Goal: Task Accomplishment & Management: Manage account settings

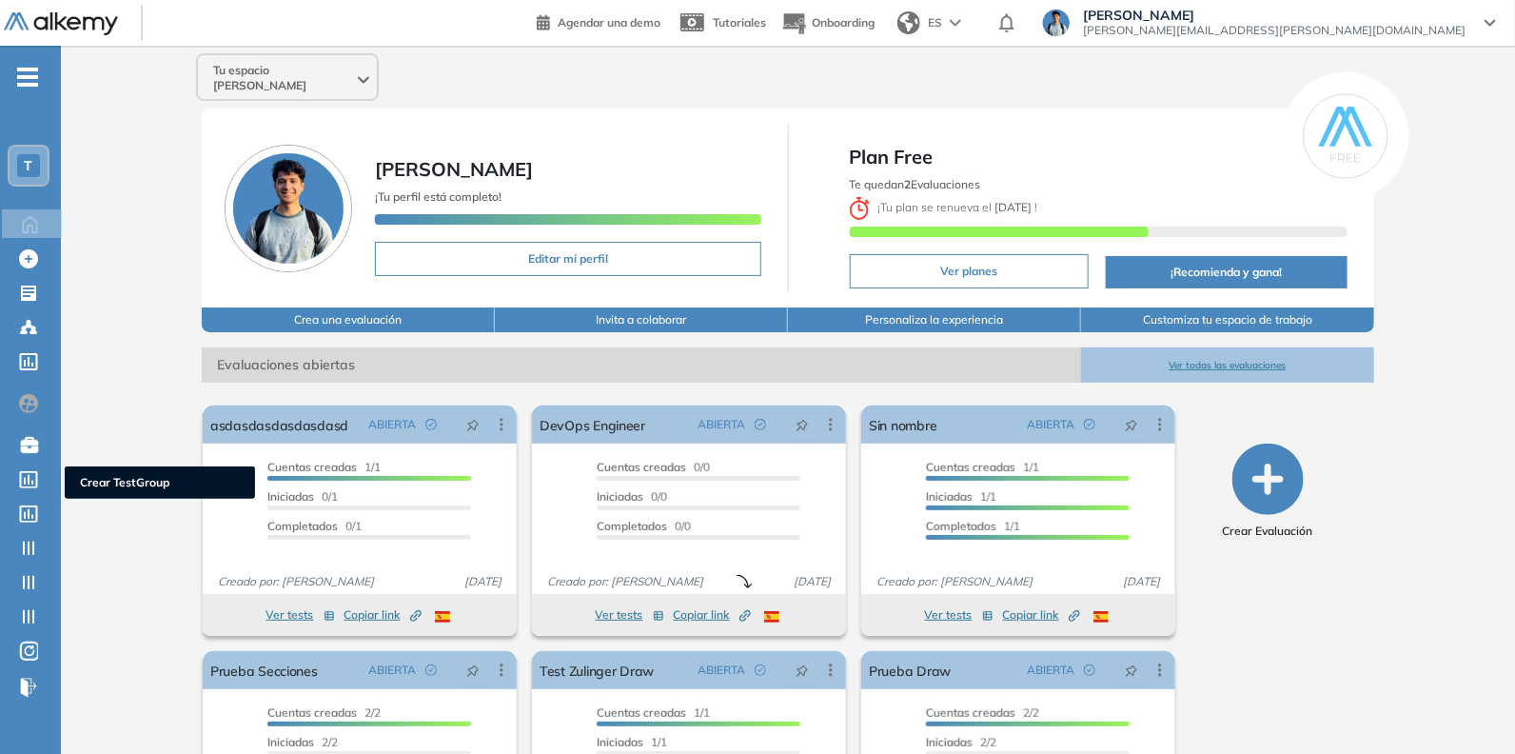
drag, startPoint x: 38, startPoint y: 473, endPoint x: 67, endPoint y: 454, distance: 34.3
click at [38, 473] on icon at bounding box center [28, 479] width 19 height 17
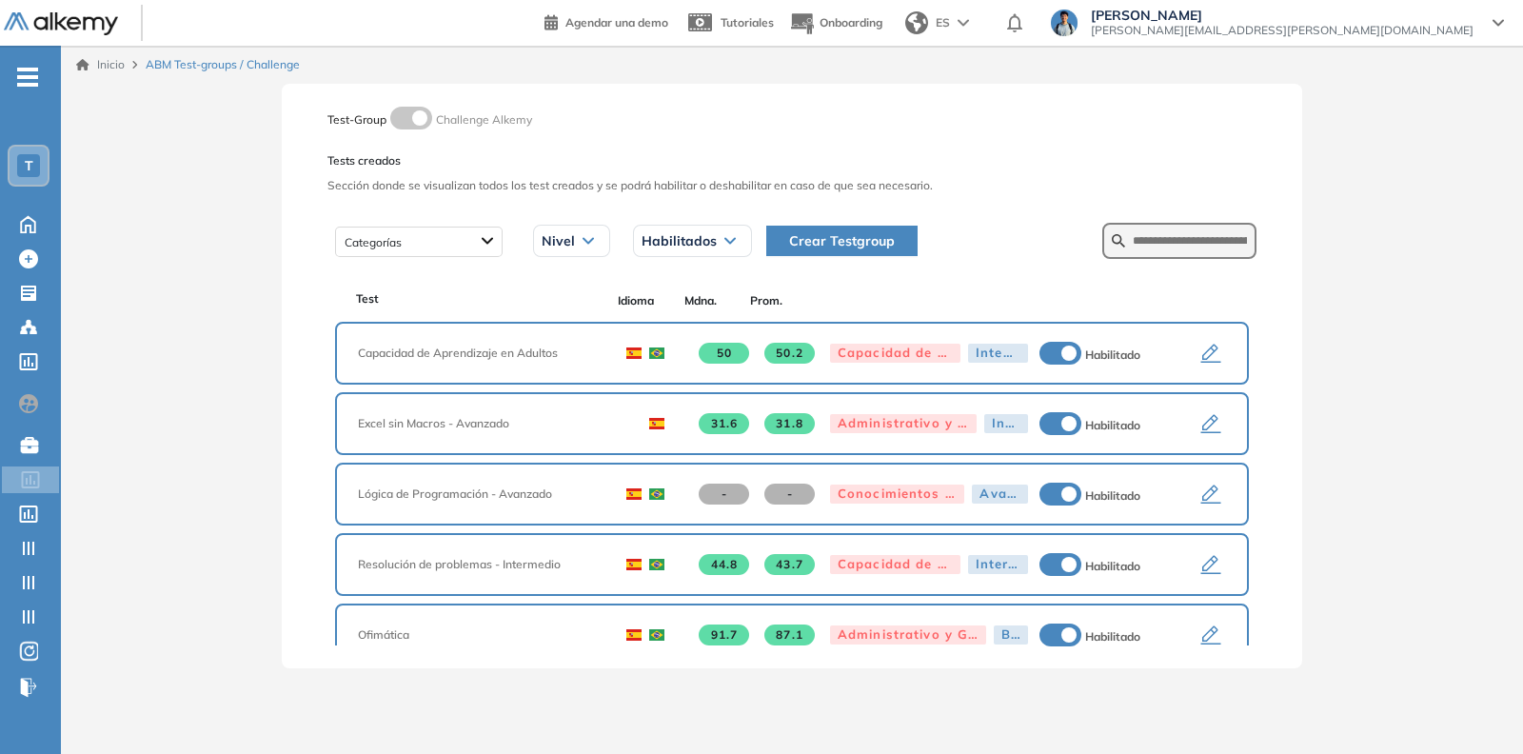
click at [1202, 354] on icon "button" at bounding box center [1211, 354] width 20 height 19
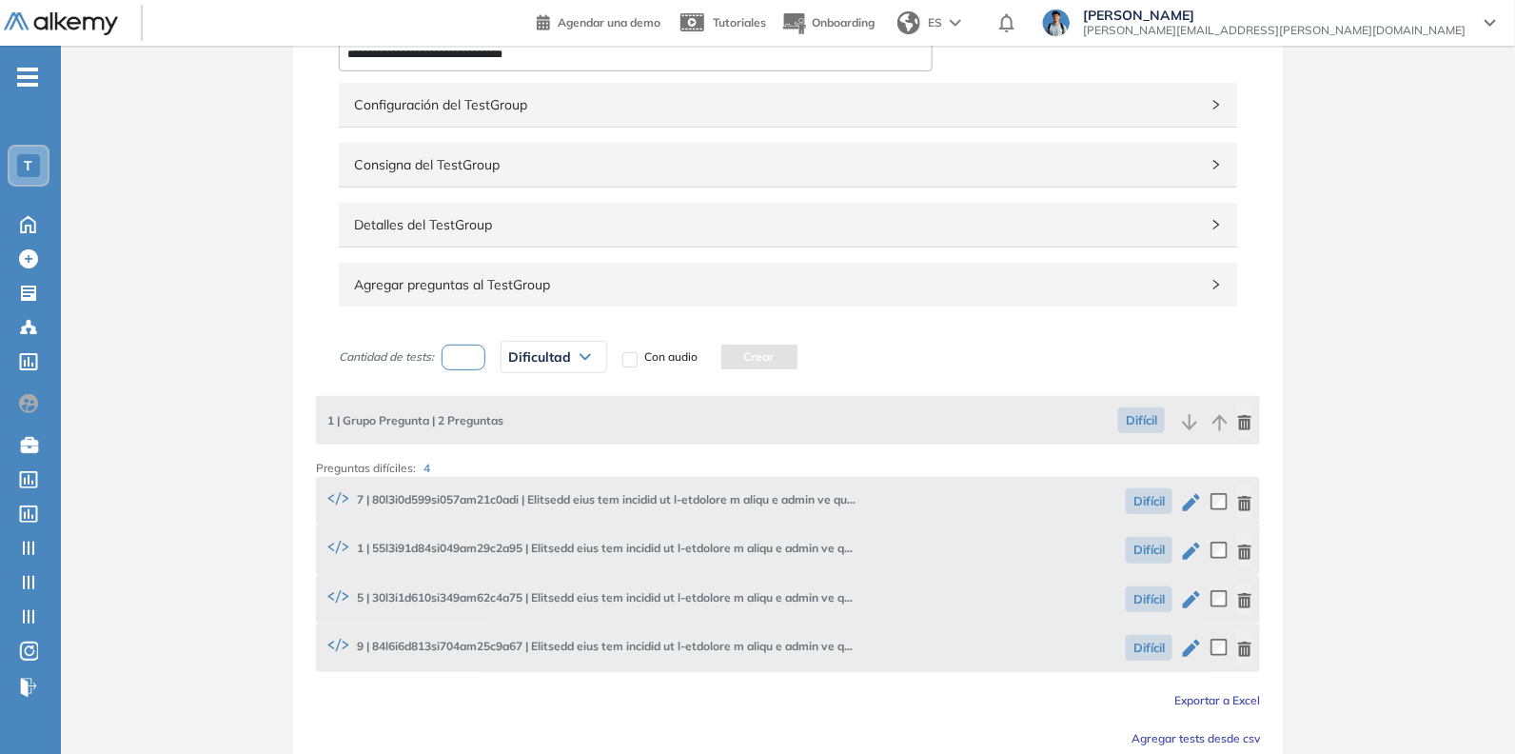
scroll to position [190, 0]
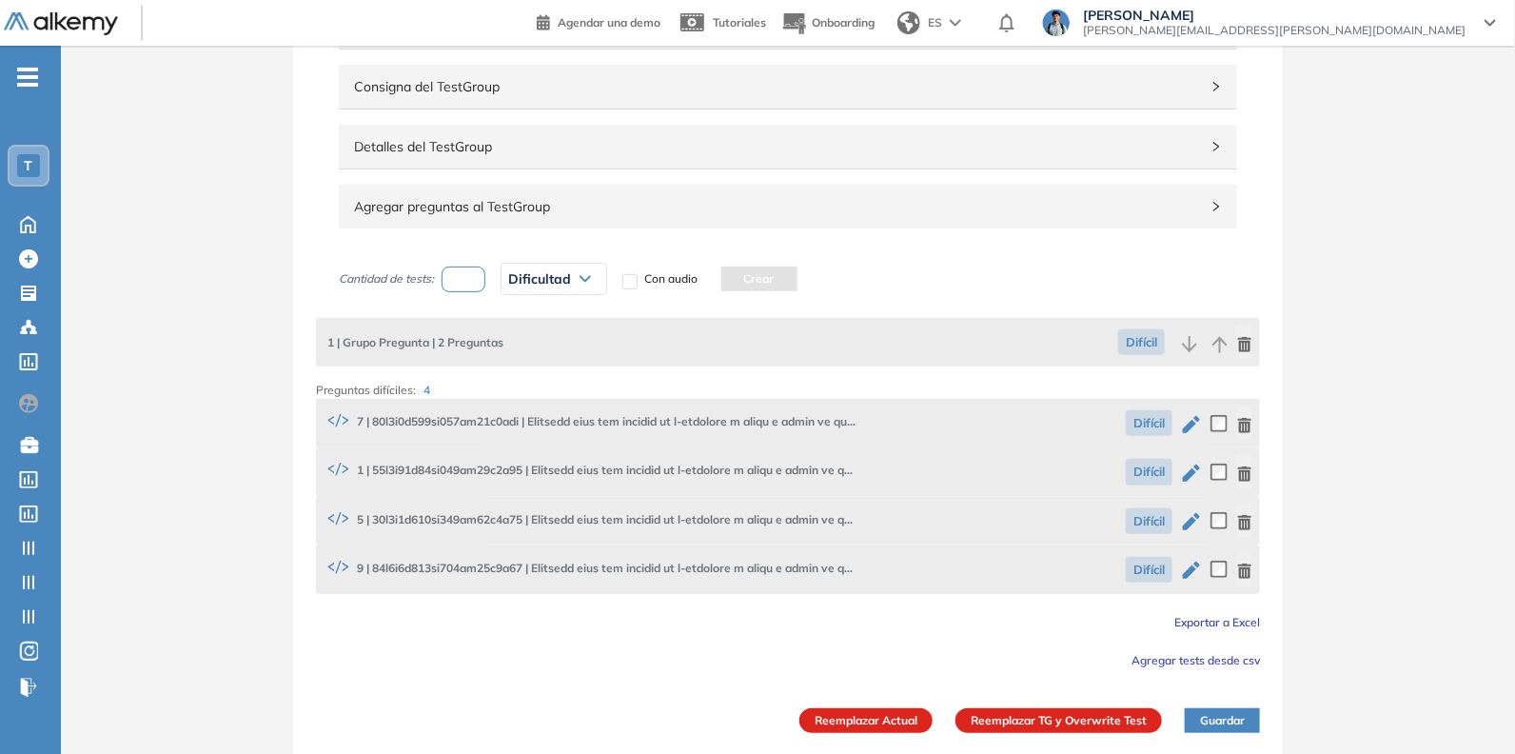
click at [1196, 416] on icon "button" at bounding box center [1191, 424] width 17 height 17
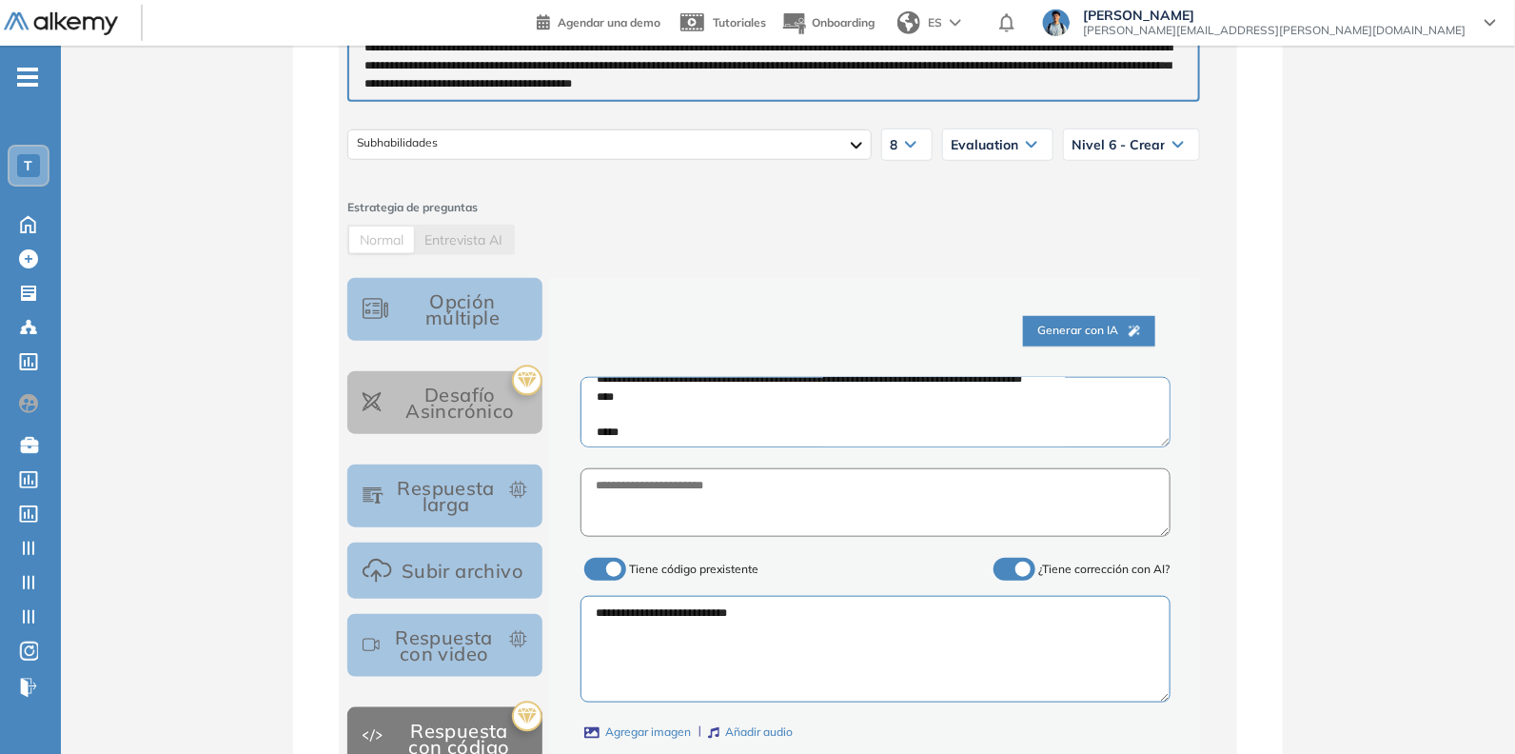
scroll to position [237, 0]
click at [1014, 415] on textarea at bounding box center [876, 412] width 590 height 70
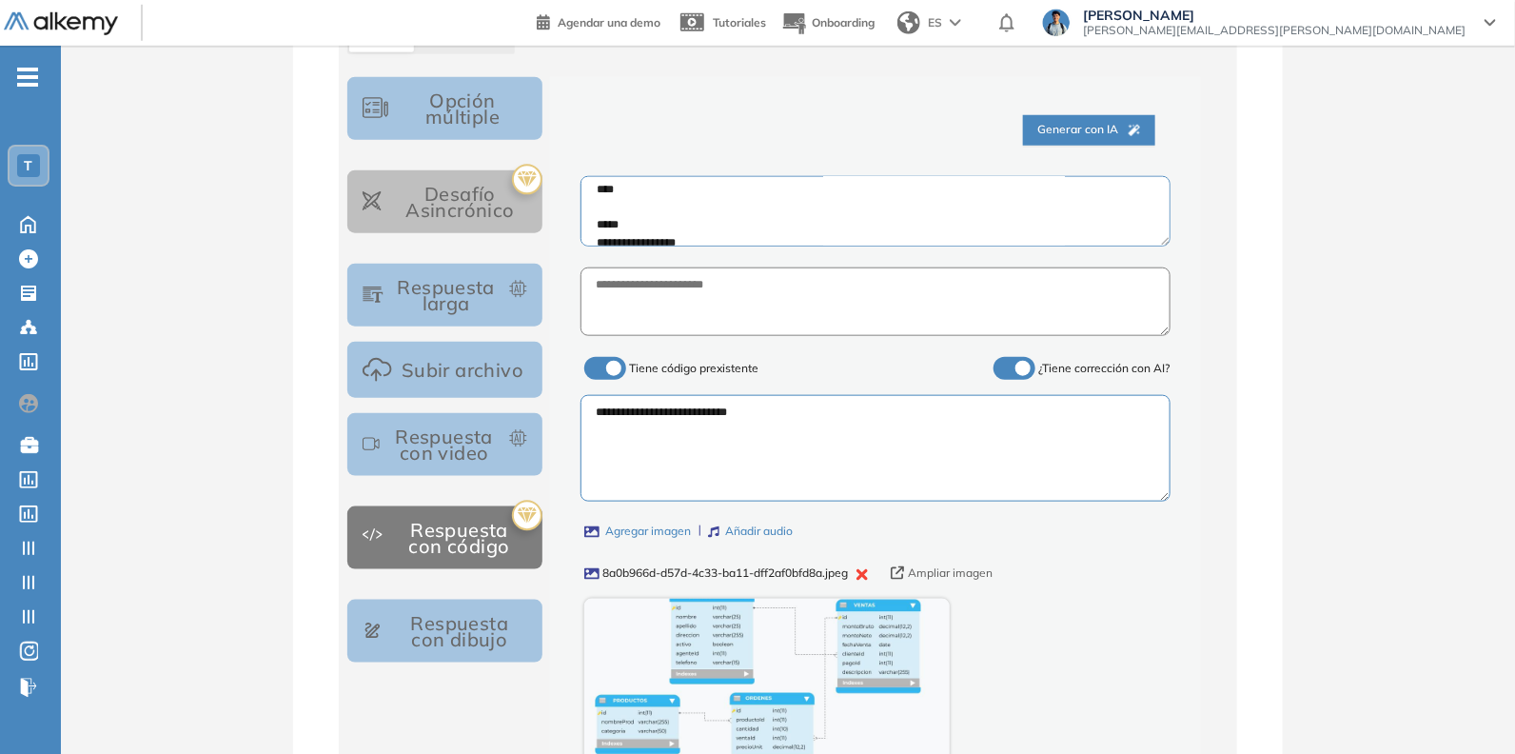
scroll to position [714, 0]
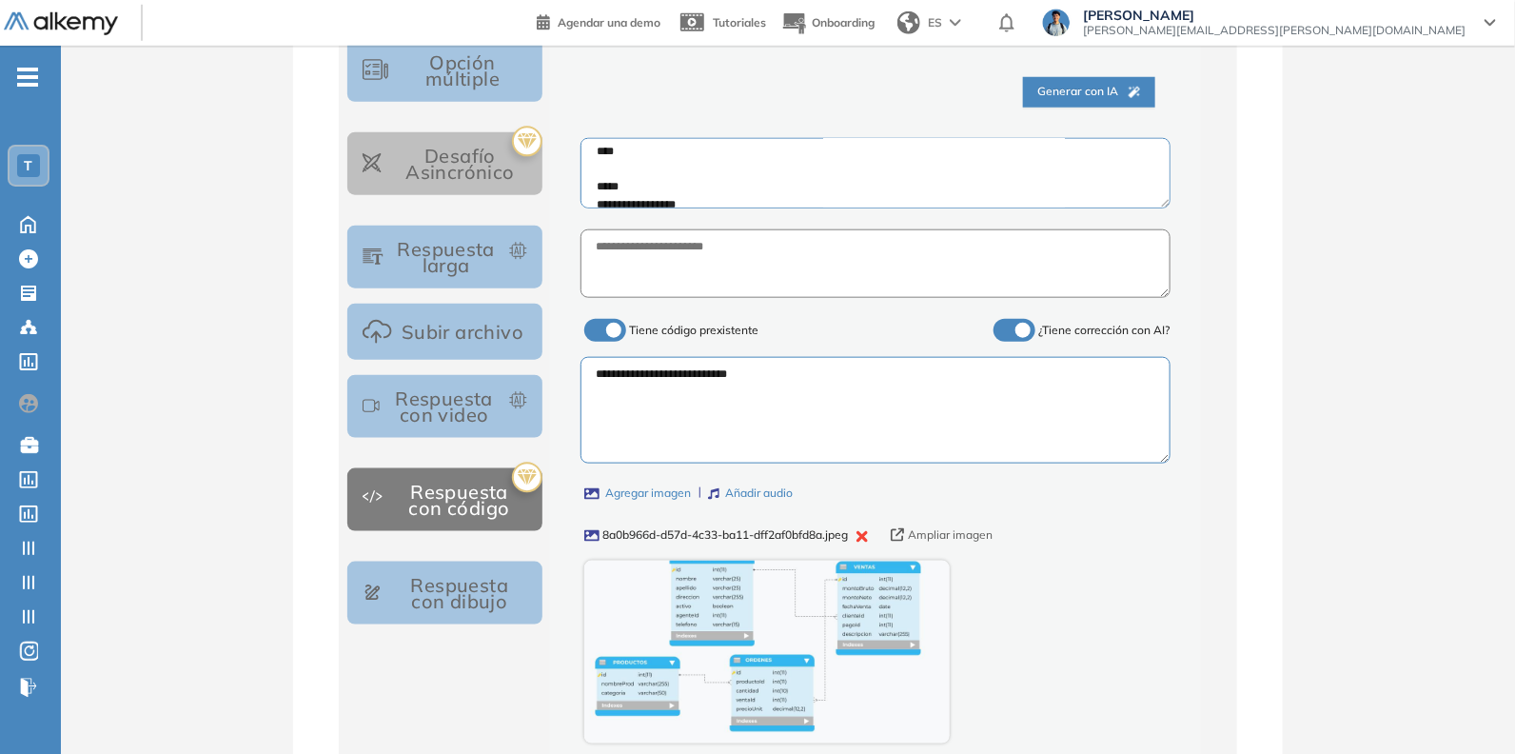
click at [818, 428] on textarea "**********" at bounding box center [876, 410] width 590 height 107
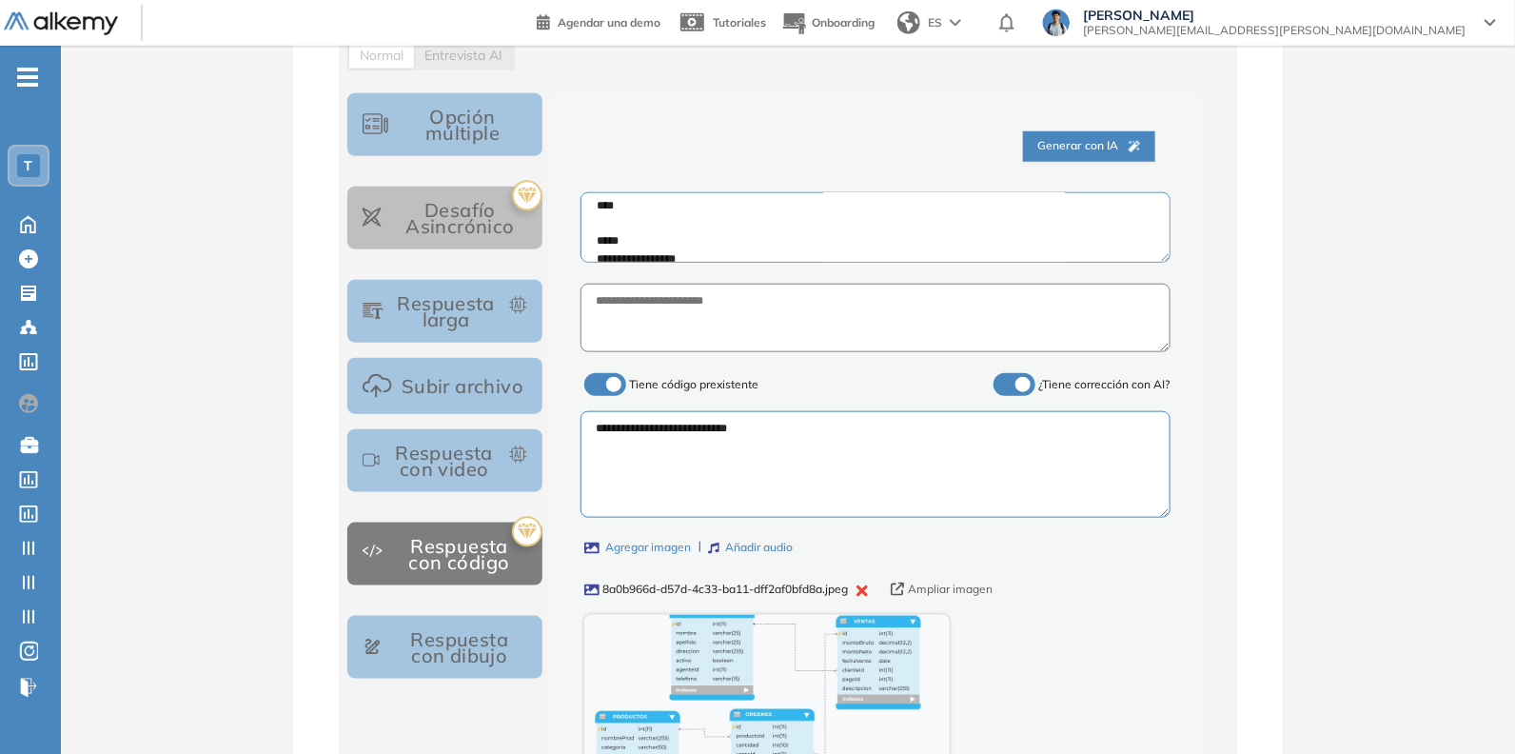
scroll to position [357, 0]
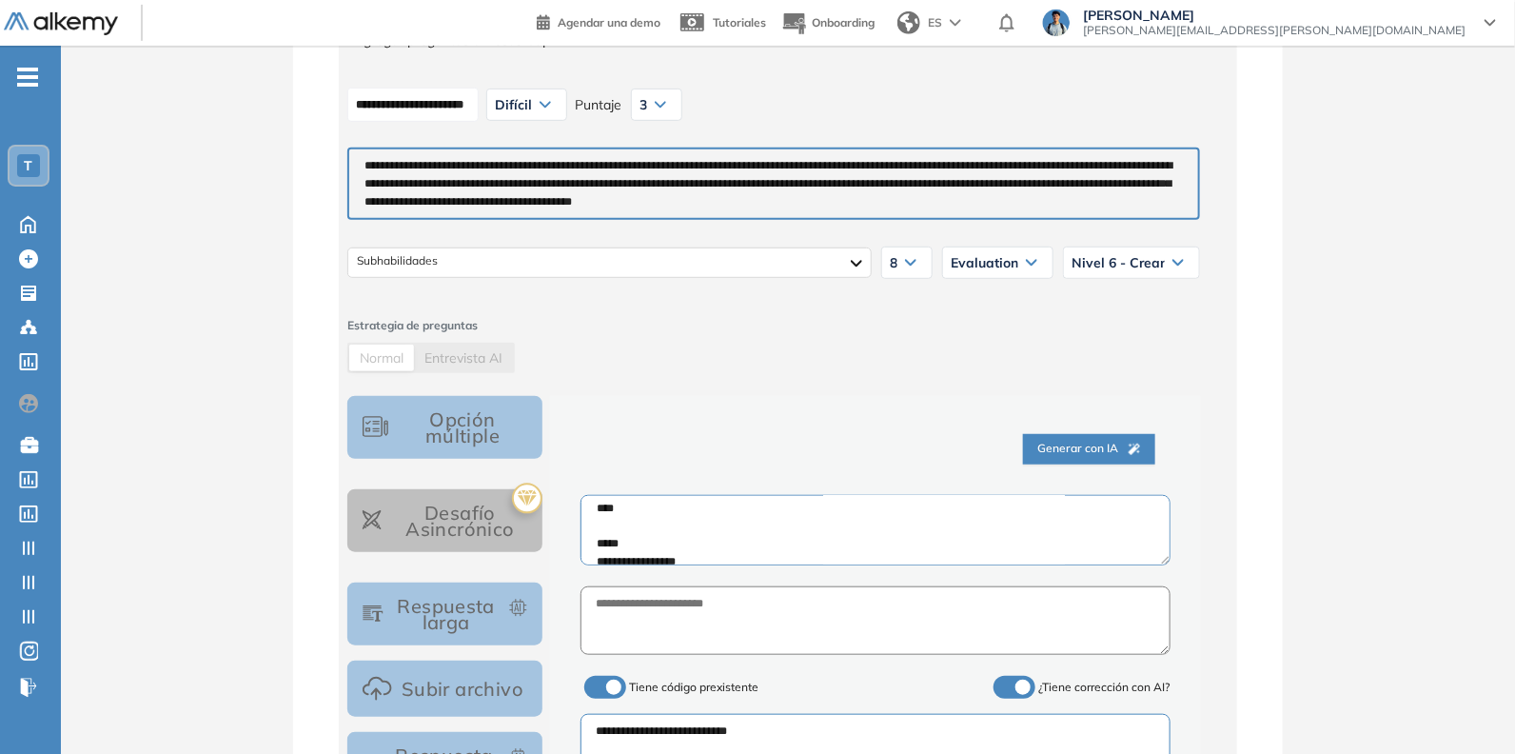
click at [495, 149] on textarea "**********" at bounding box center [773, 184] width 853 height 72
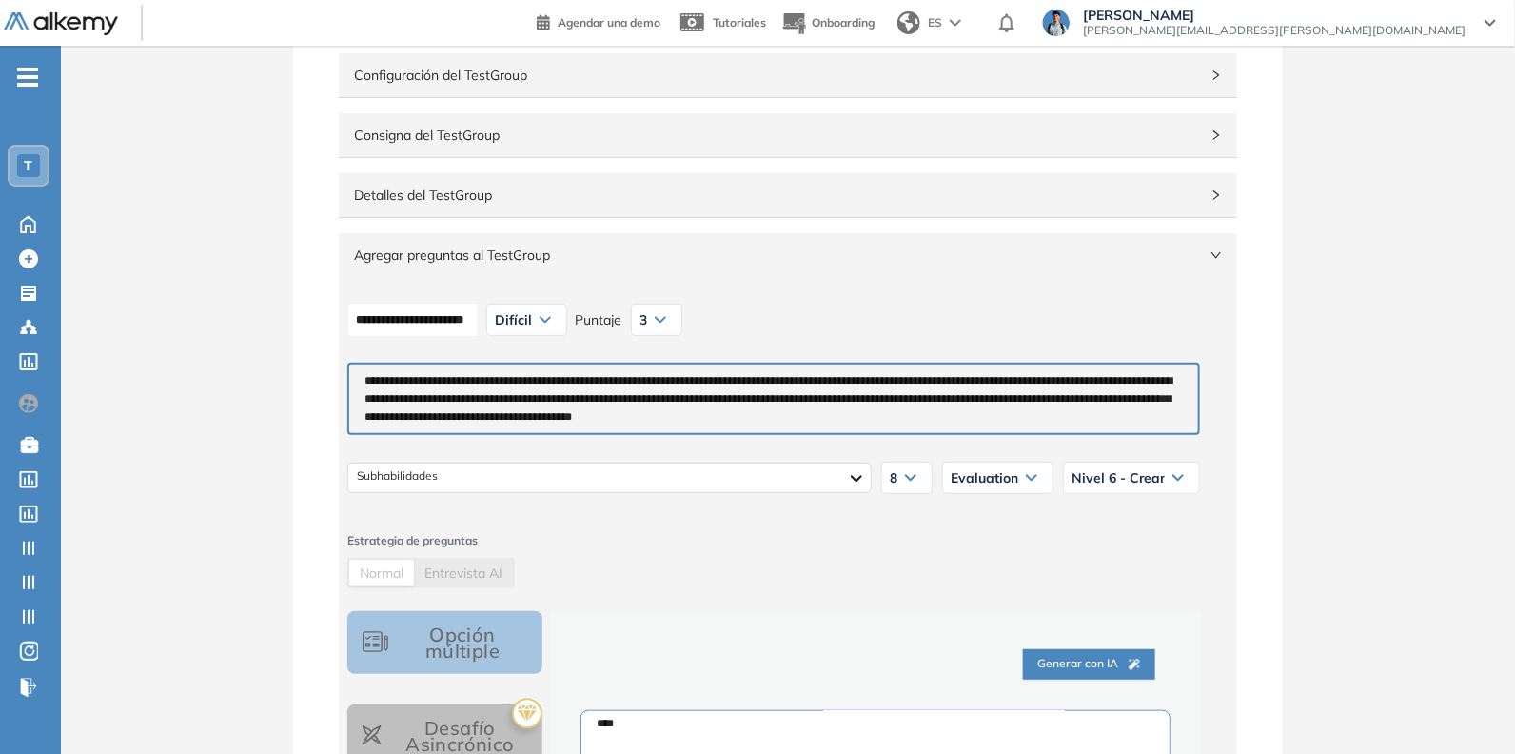
scroll to position [118, 0]
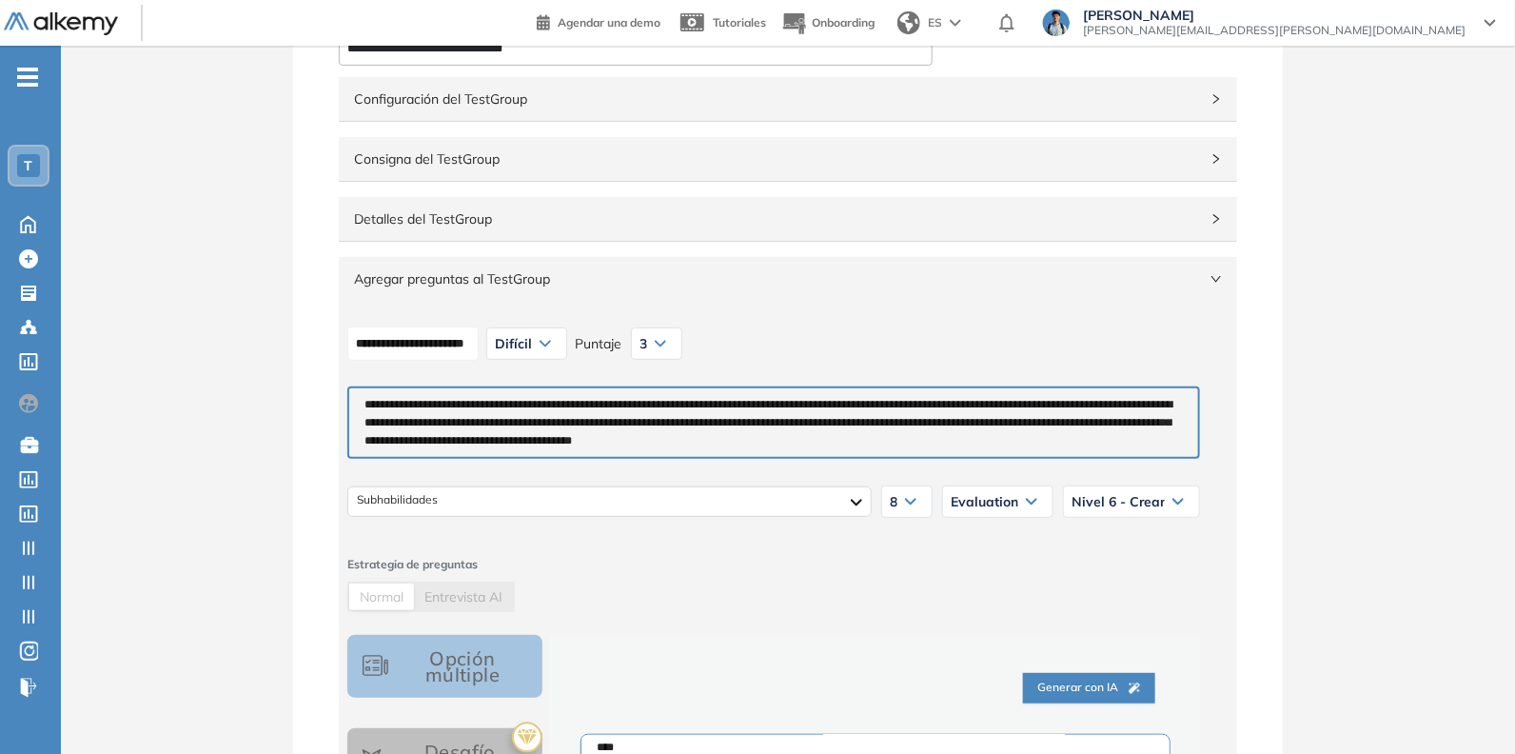
click at [428, 320] on div "**********" at bounding box center [774, 344] width 868 height 48
click at [431, 329] on input "**********" at bounding box center [412, 343] width 131 height 35
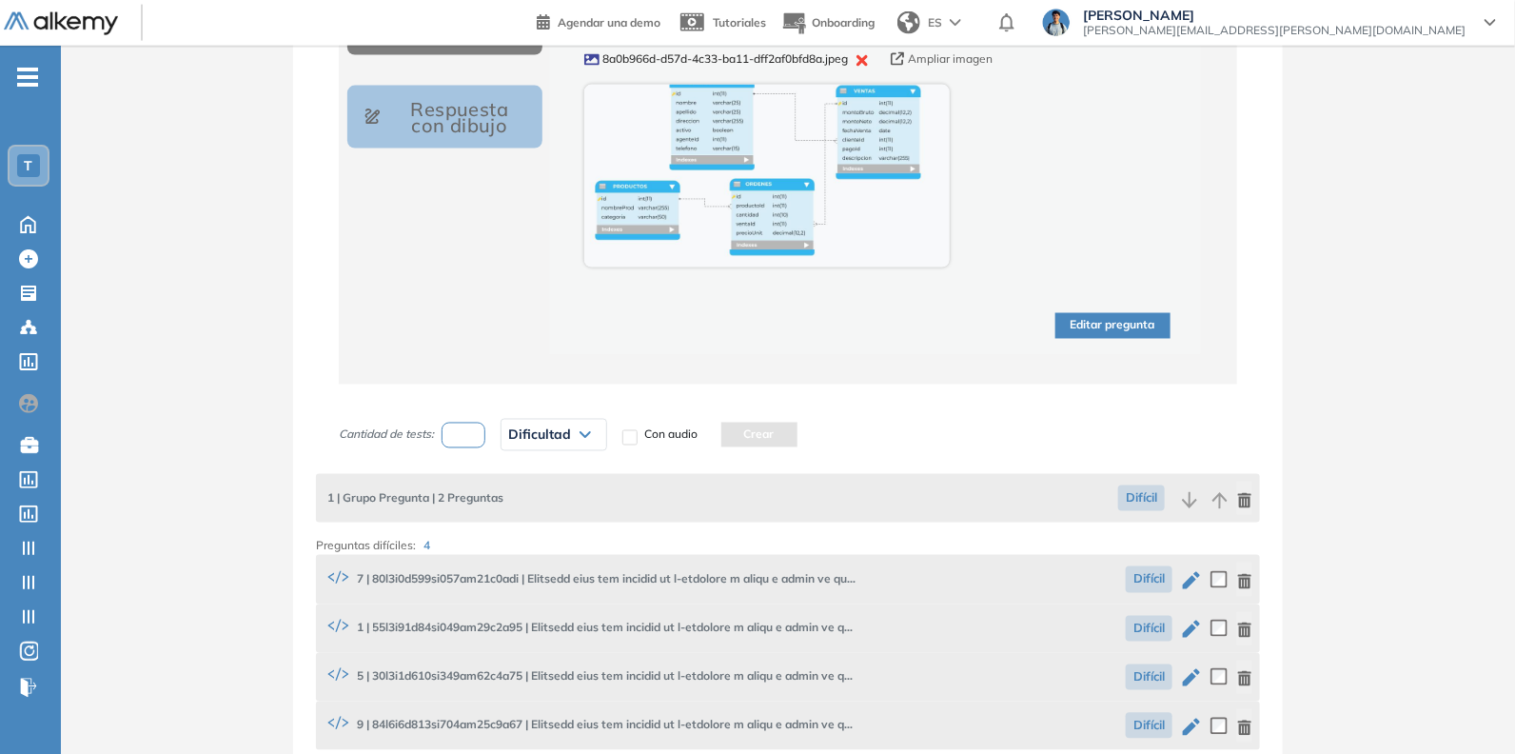
scroll to position [1309, 0]
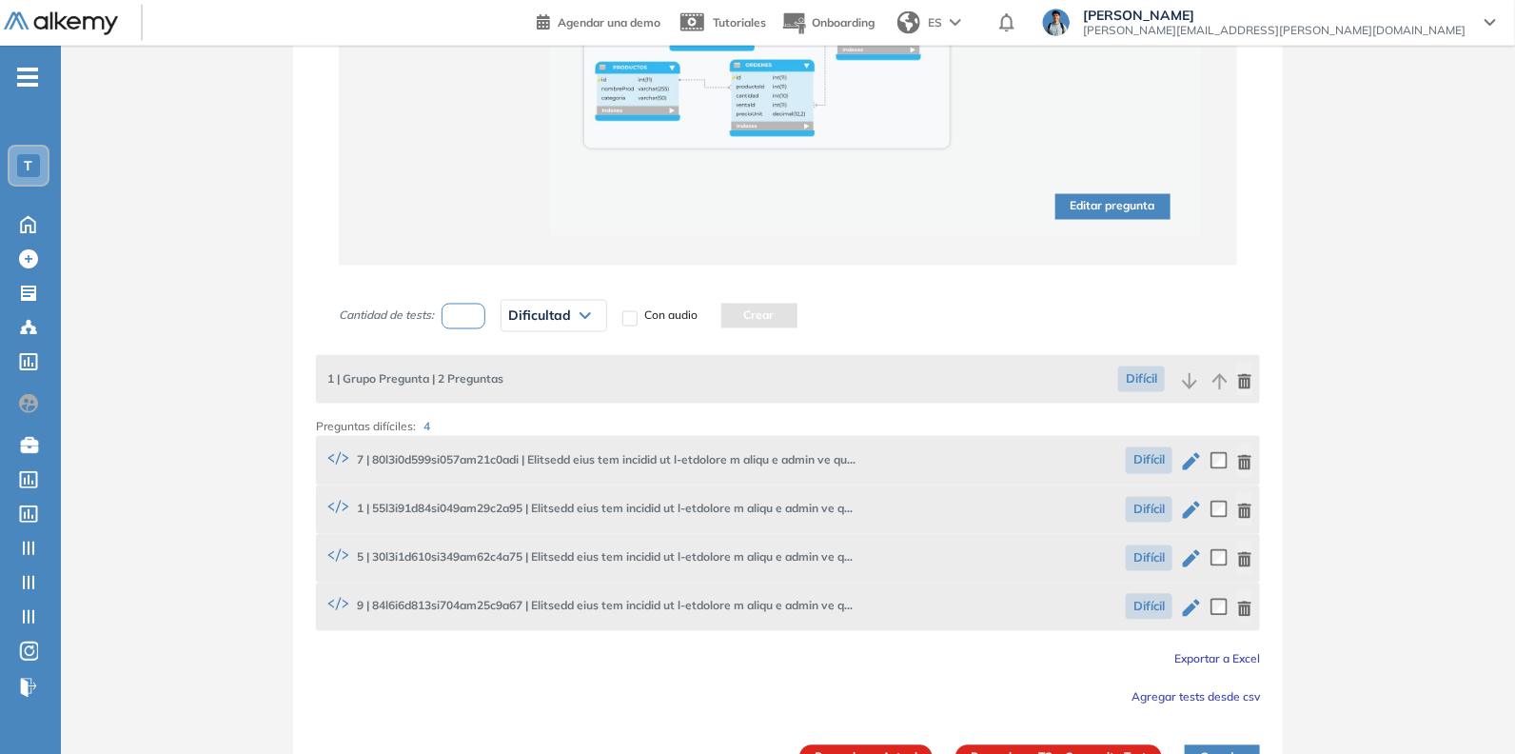
click at [1196, 458] on icon "button" at bounding box center [1191, 461] width 23 height 23
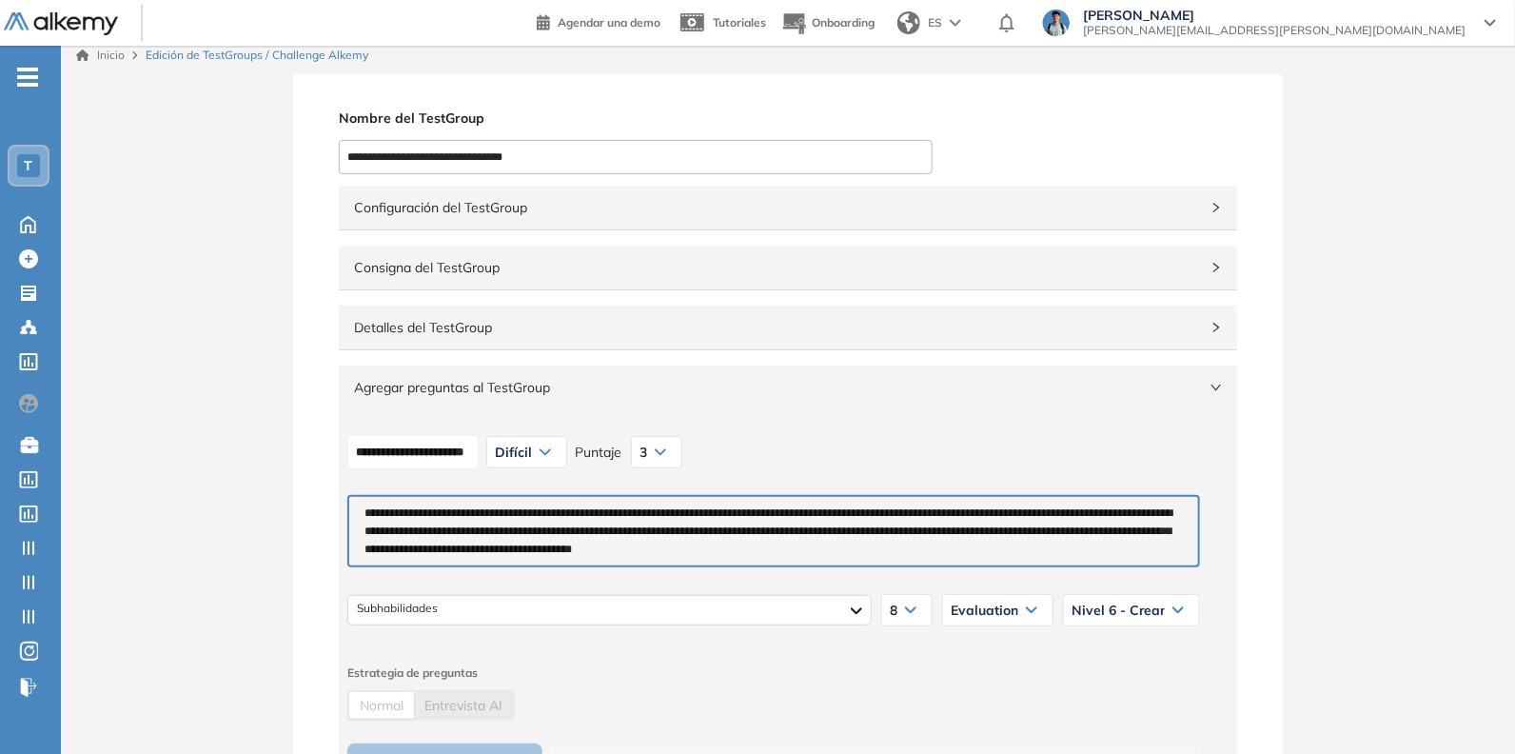
scroll to position [0, 0]
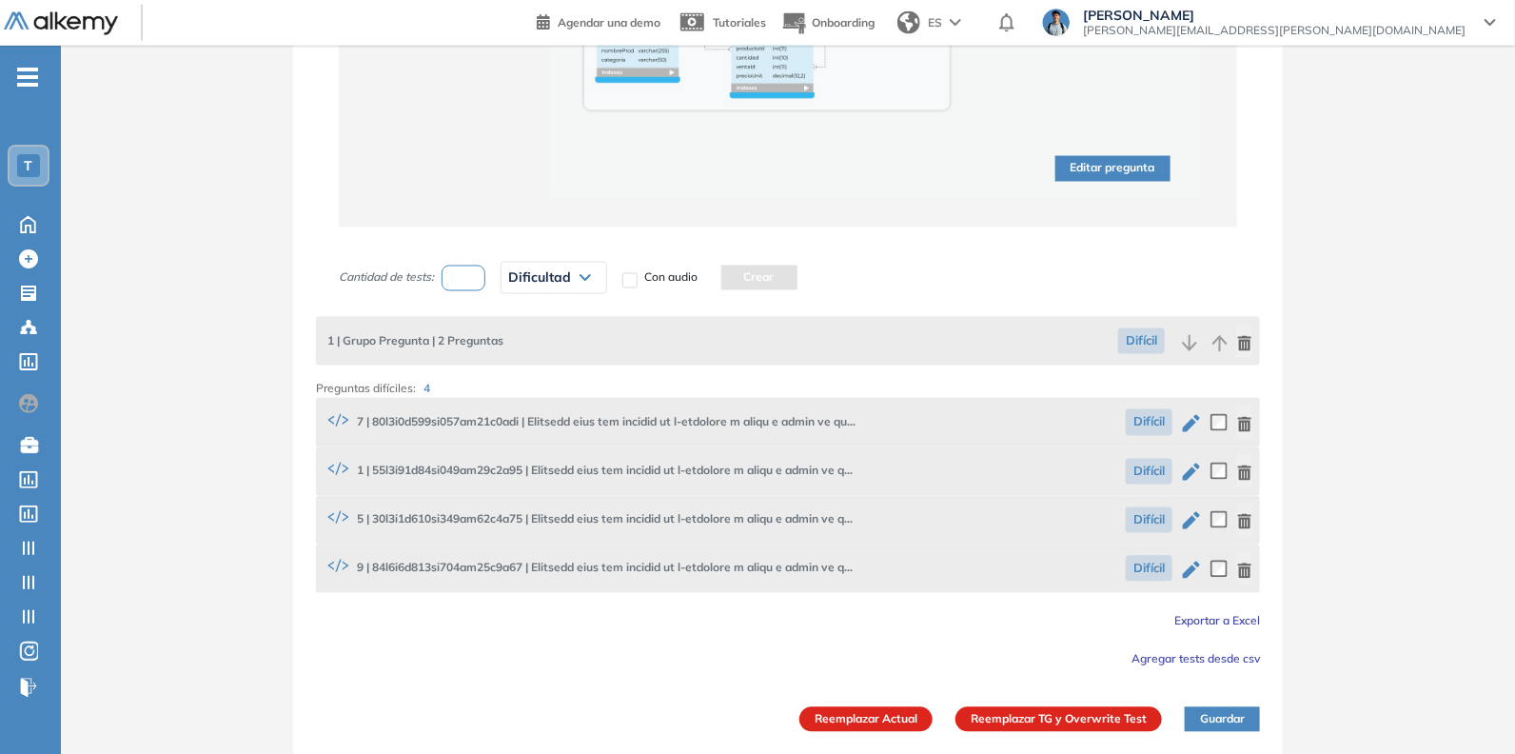
click at [1197, 471] on icon "button" at bounding box center [1191, 472] width 23 height 23
type textarea "**********"
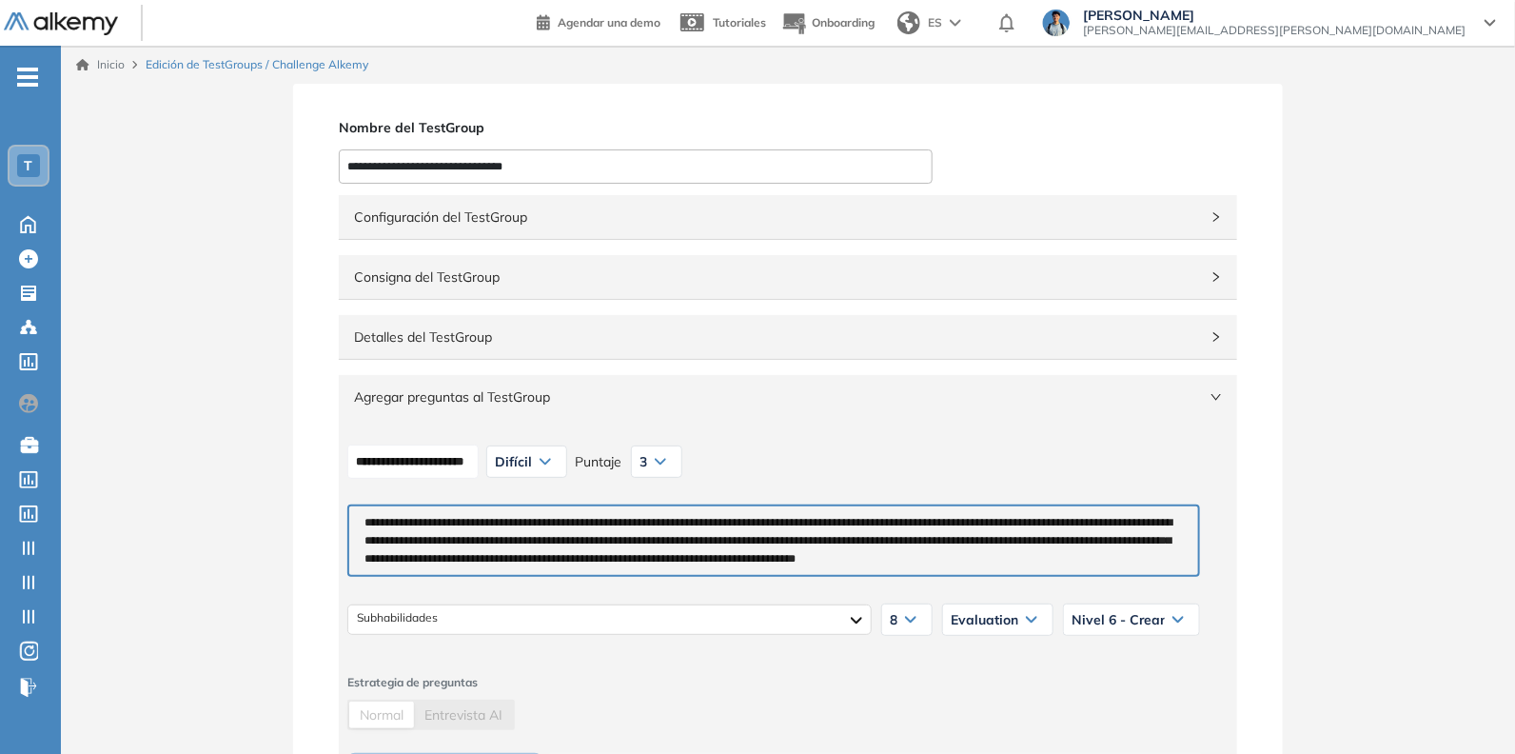
click at [559, 341] on span "Detalles del TestGroup" at bounding box center [776, 336] width 845 height 21
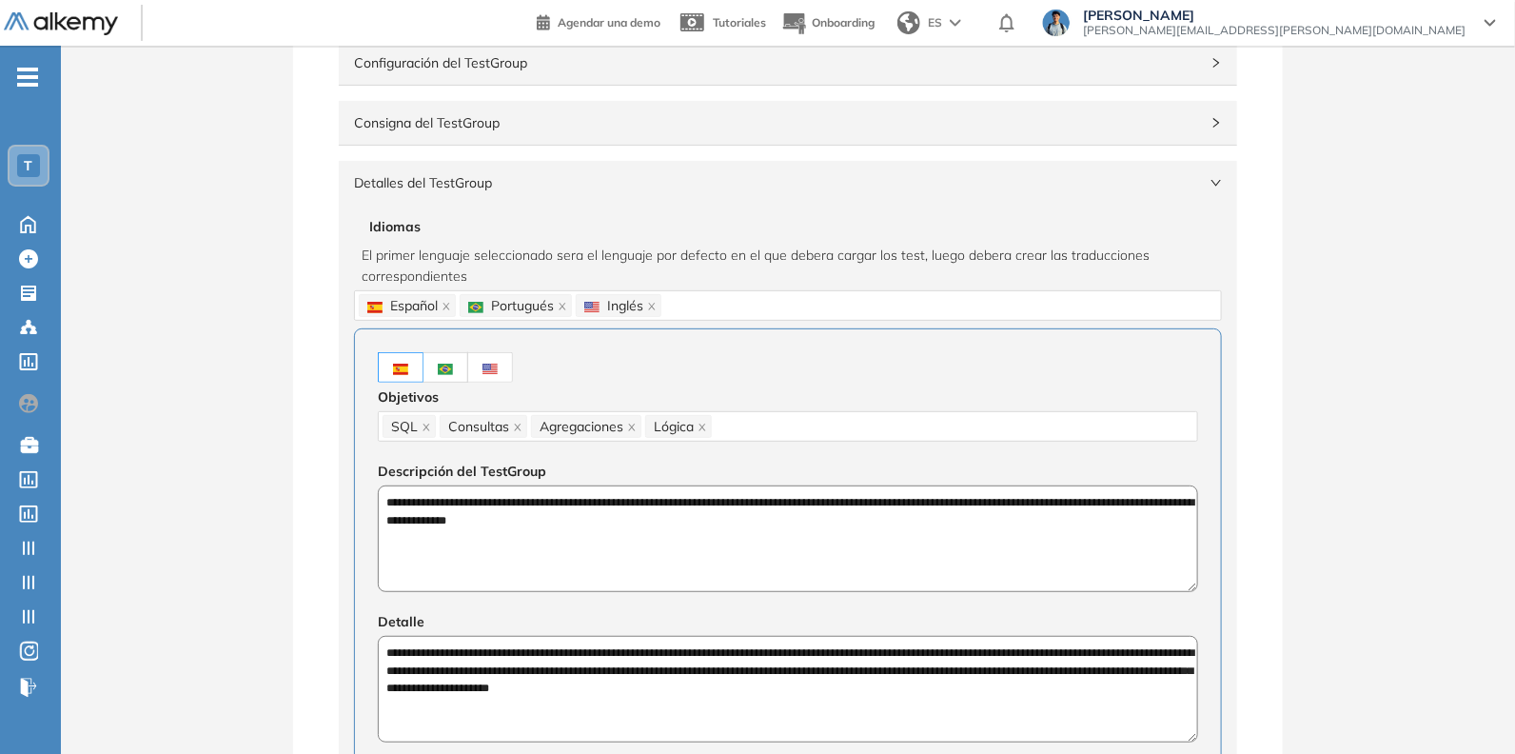
scroll to position [475, 0]
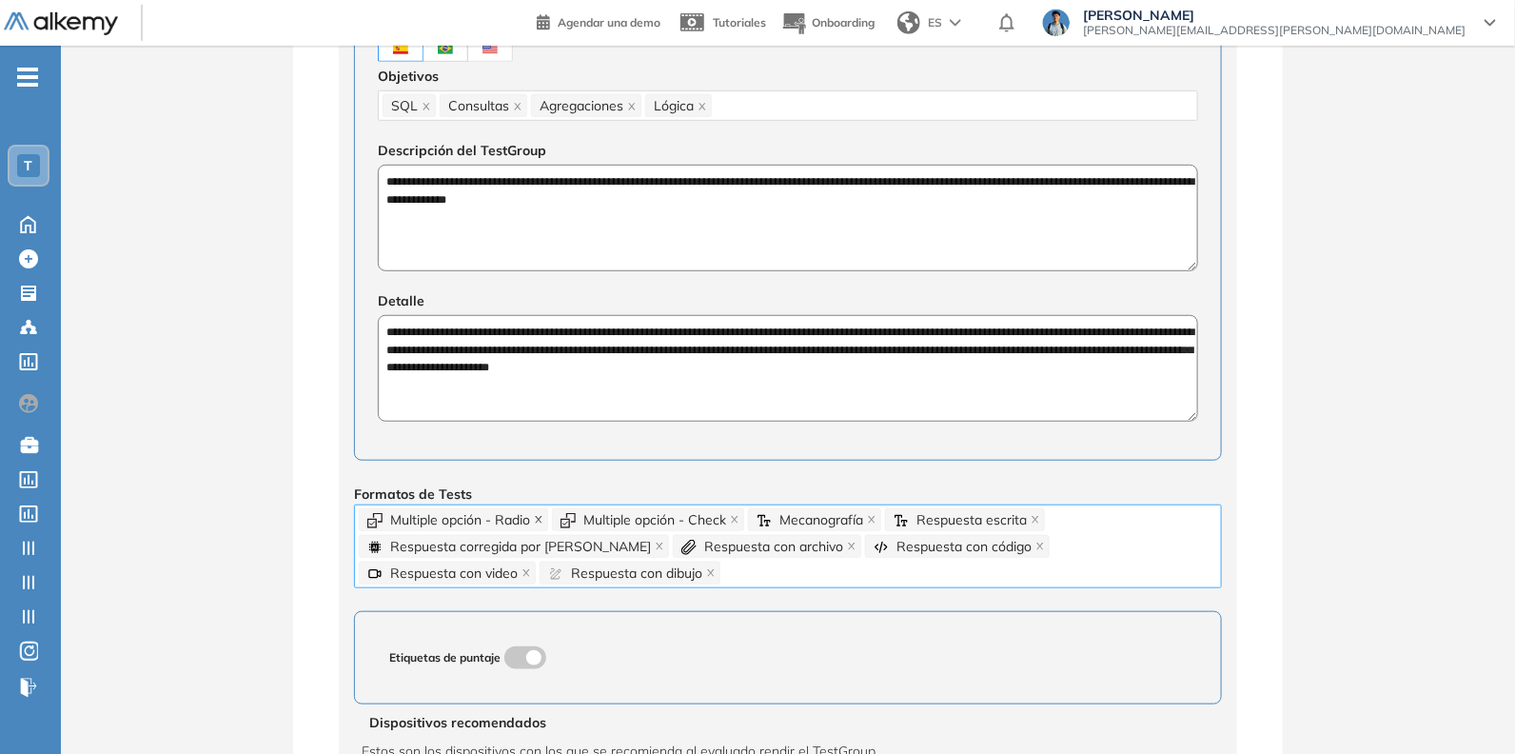
click at [538, 515] on icon "close" at bounding box center [539, 520] width 10 height 10
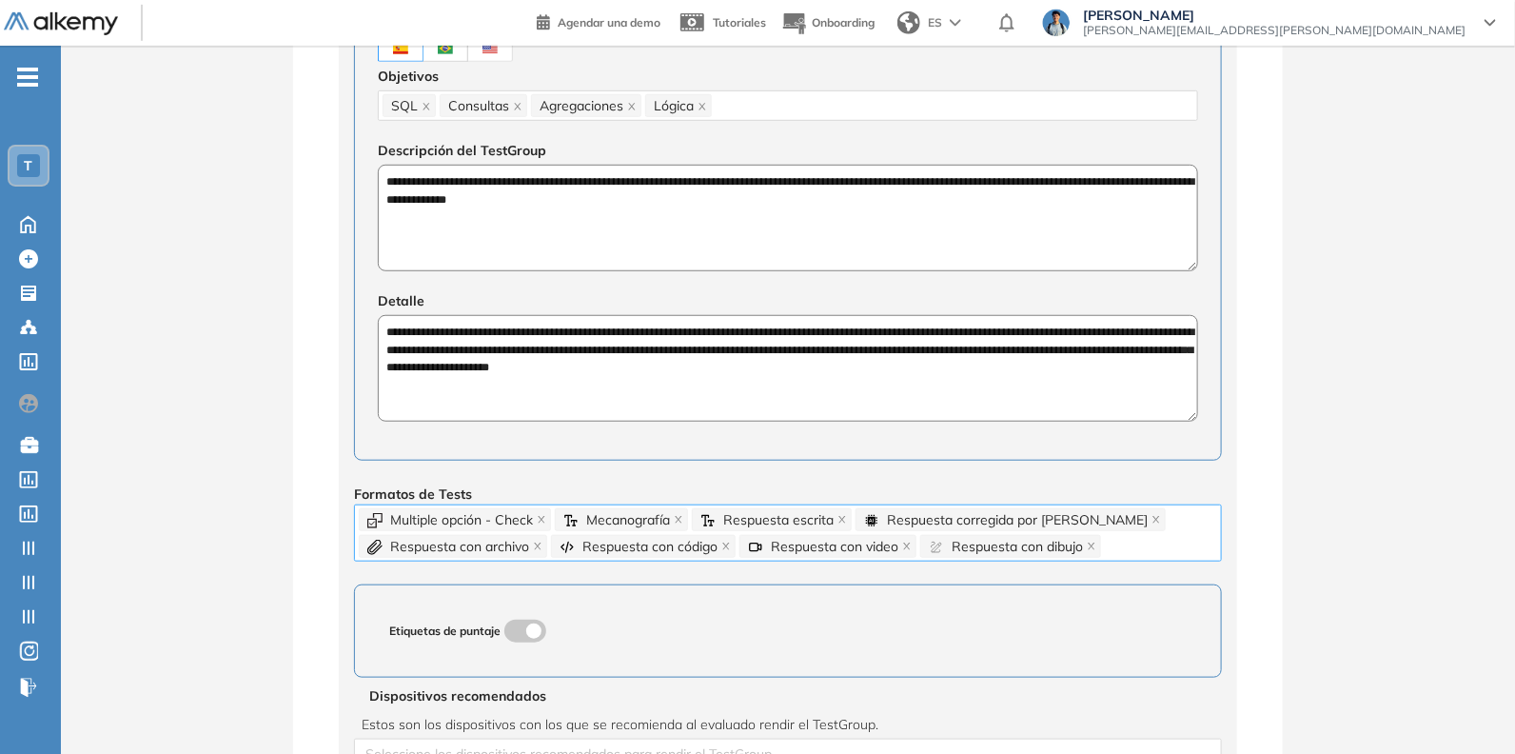
click at [538, 515] on icon "close" at bounding box center [542, 520] width 10 height 10
click at [483, 519] on icon "close" at bounding box center [483, 520] width 10 height 10
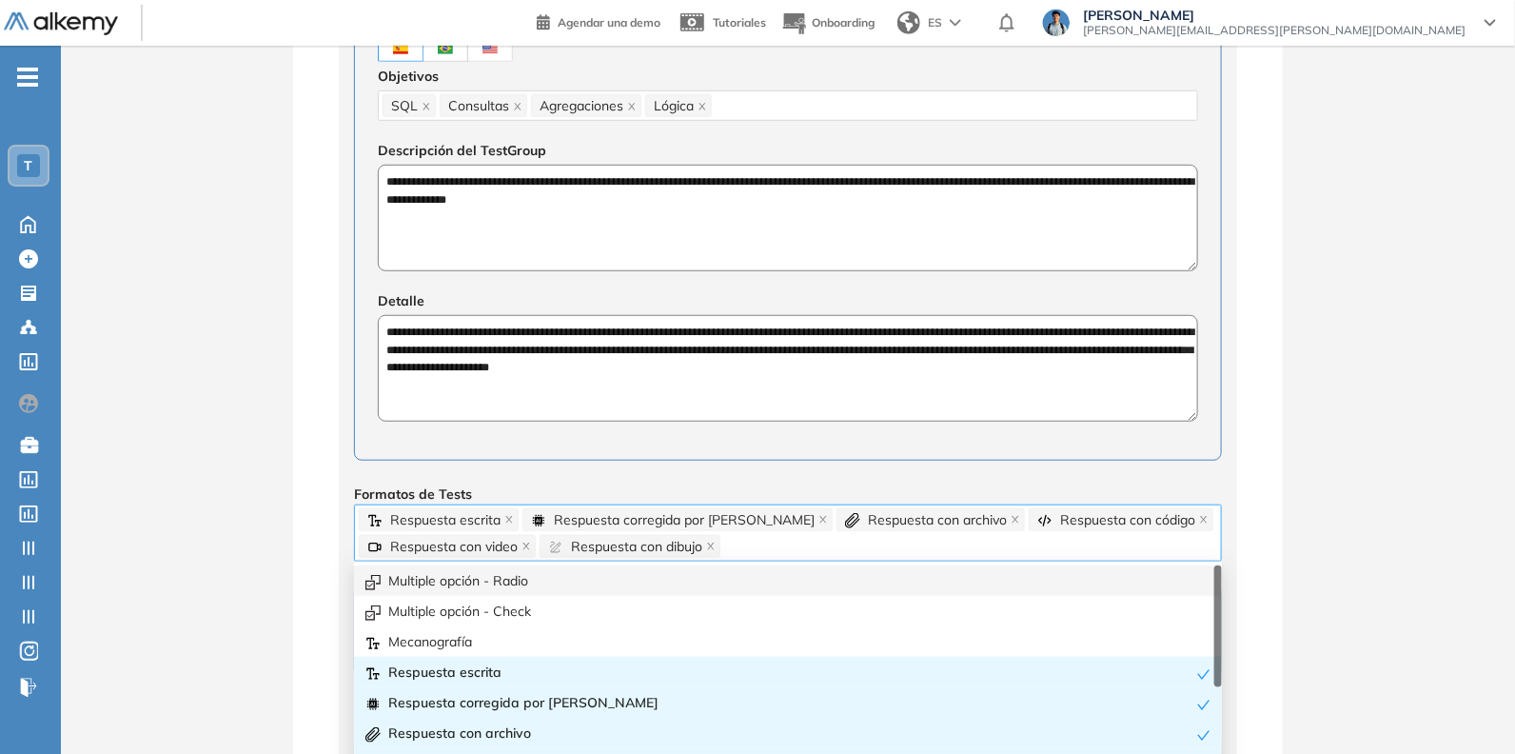
click at [500, 512] on span "Respuesta escrita" at bounding box center [433, 519] width 133 height 21
click at [512, 516] on icon "close" at bounding box center [509, 520] width 10 height 10
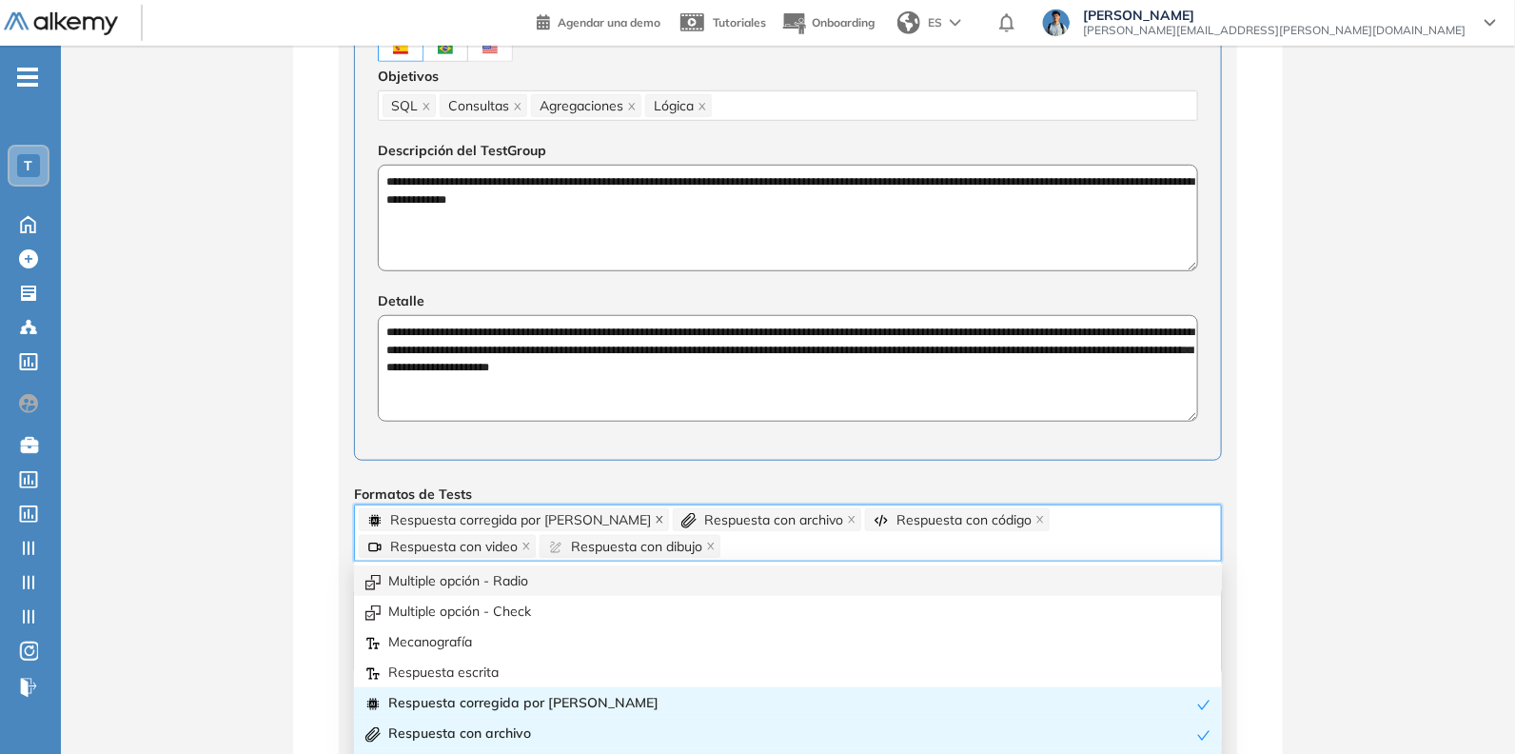
click at [655, 515] on icon "close" at bounding box center [660, 520] width 10 height 10
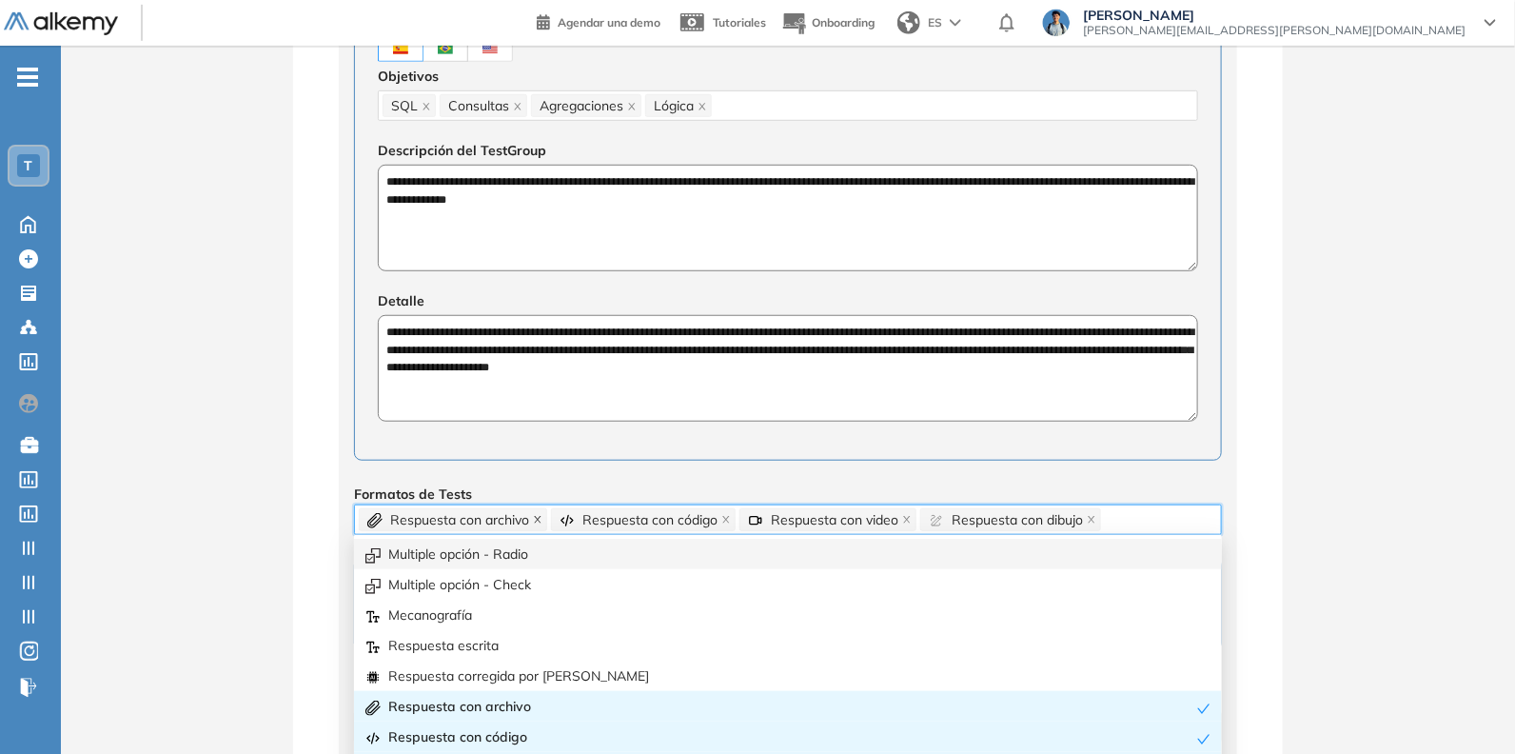
click at [536, 517] on icon "close" at bounding box center [537, 520] width 7 height 7
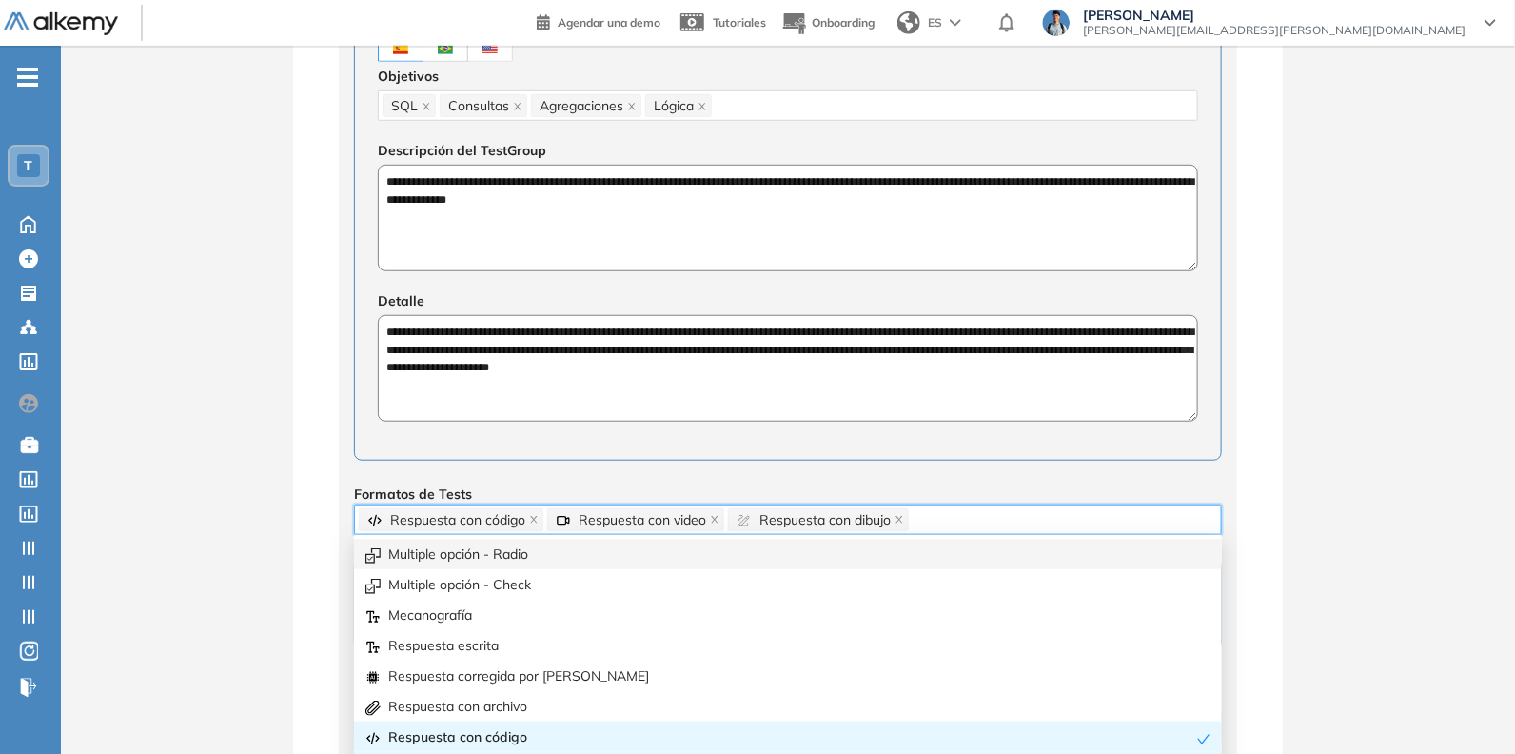
click at [710, 517] on icon "close" at bounding box center [715, 520] width 10 height 10
click at [721, 516] on icon "close" at bounding box center [719, 520] width 10 height 10
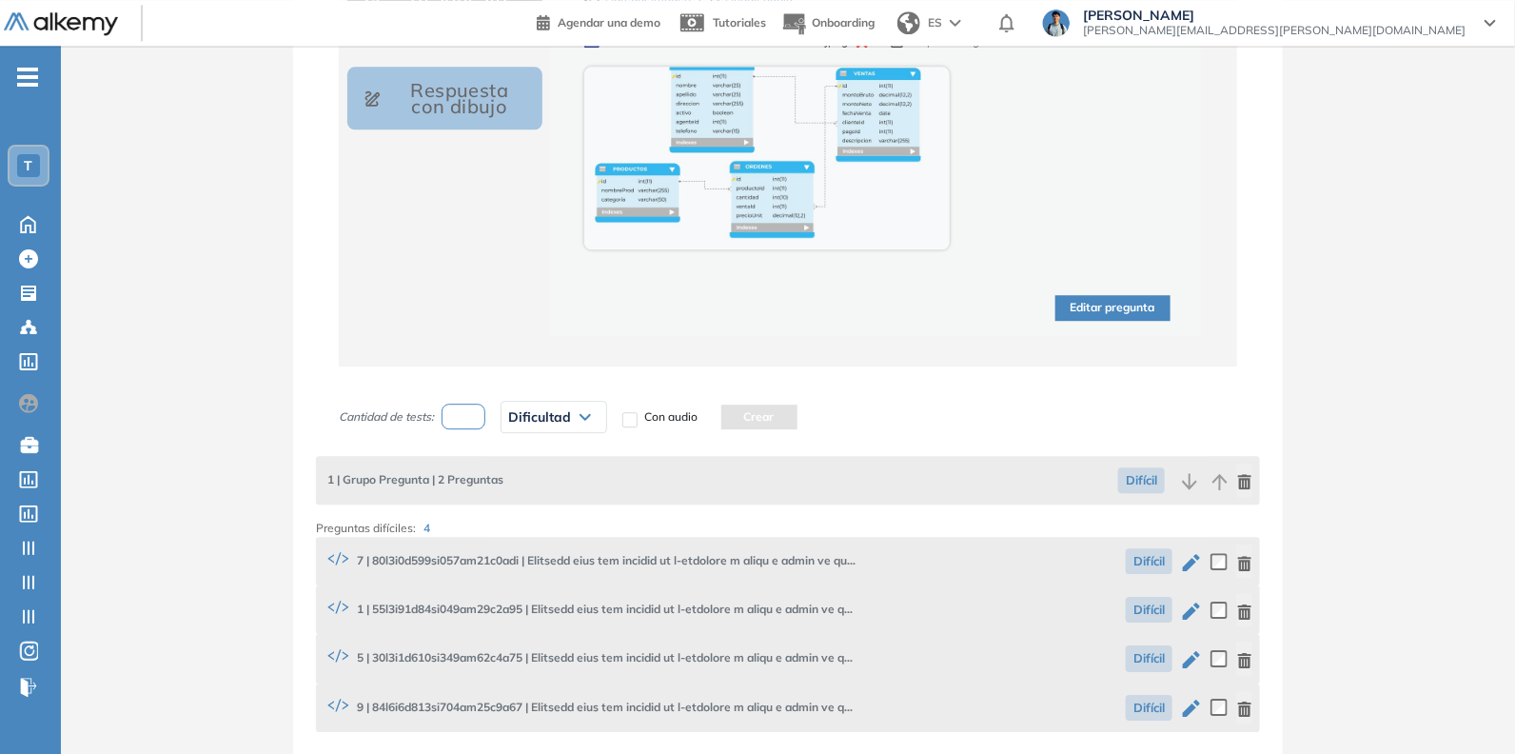
scroll to position [2225, 0]
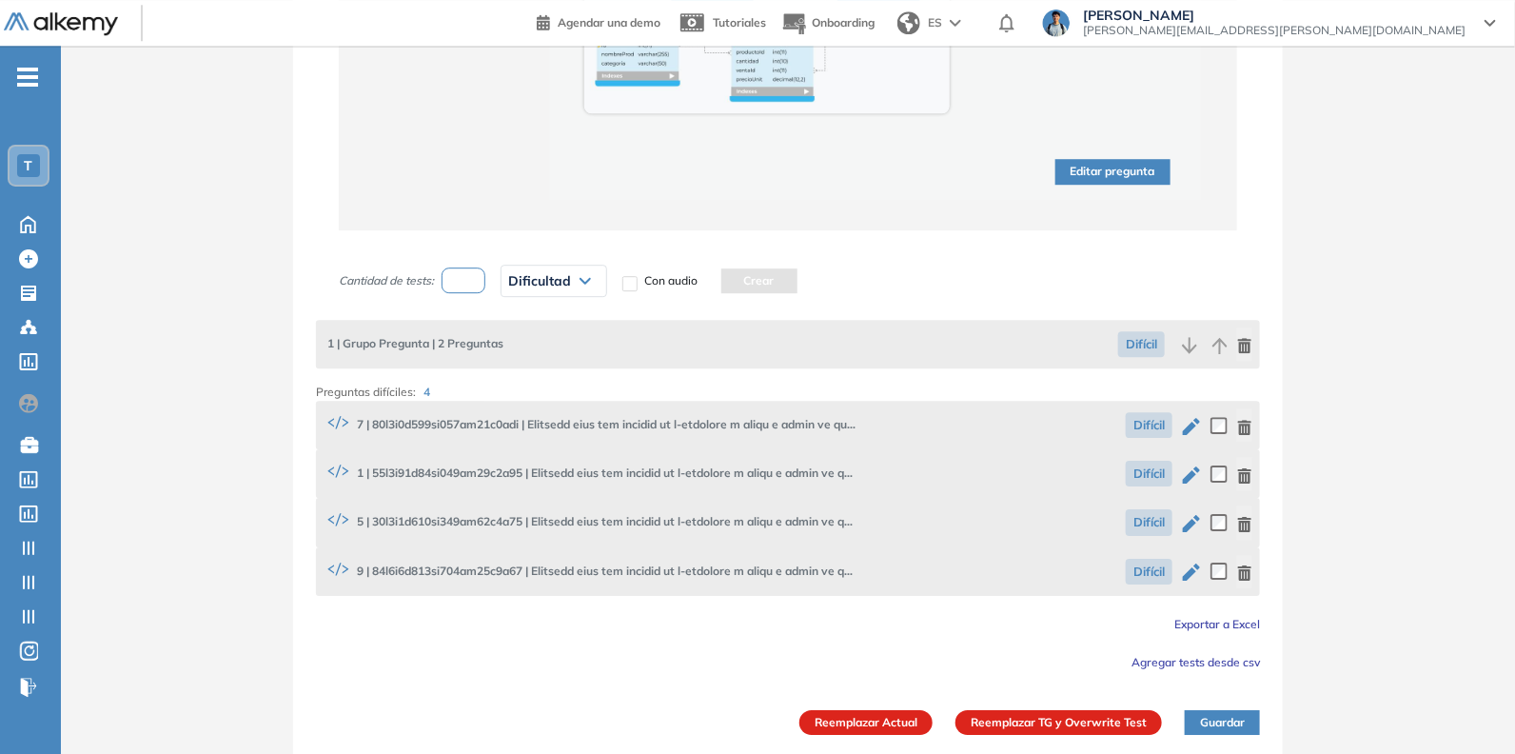
click at [1222, 721] on button "Guardar" at bounding box center [1222, 722] width 75 height 25
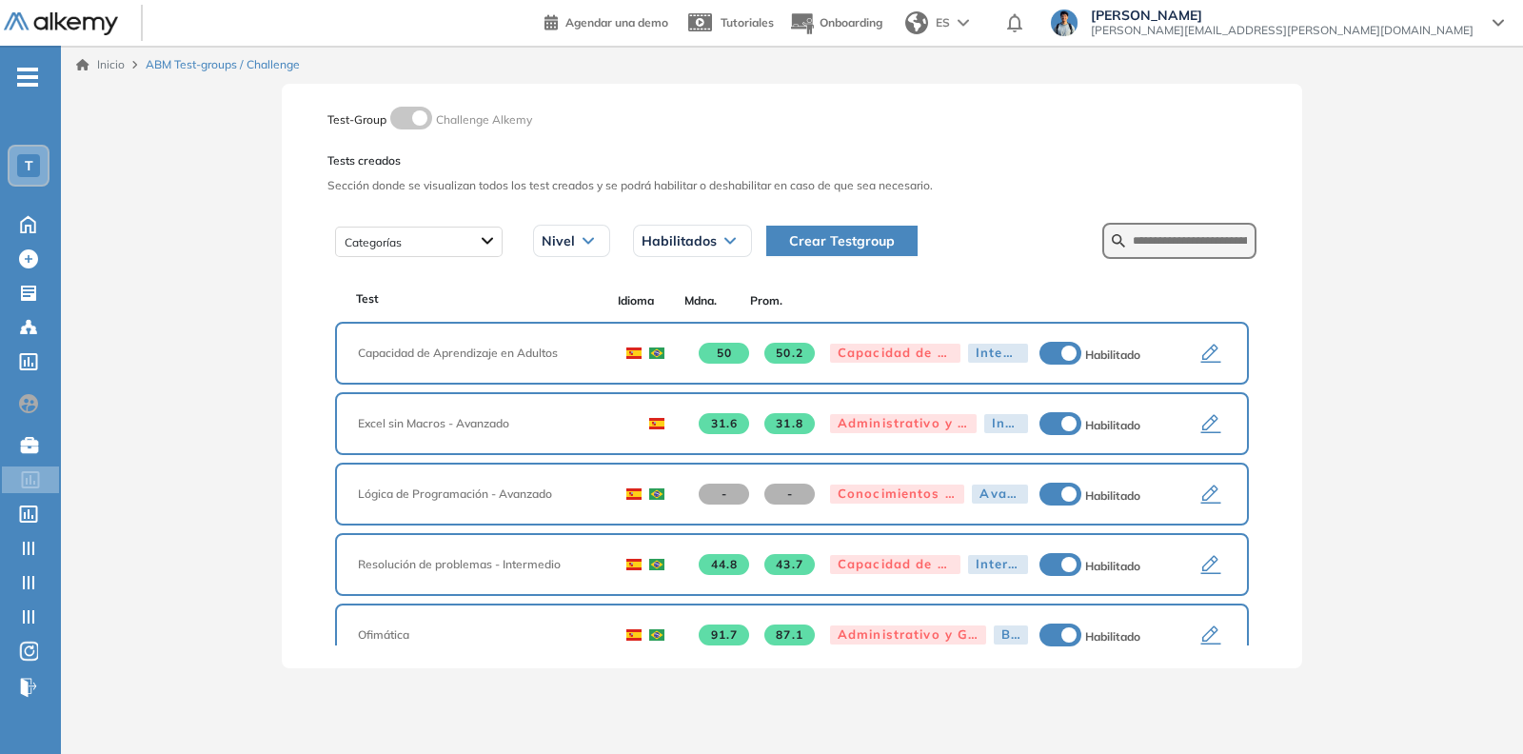
click at [1213, 346] on icon "button" at bounding box center [1210, 354] width 23 height 23
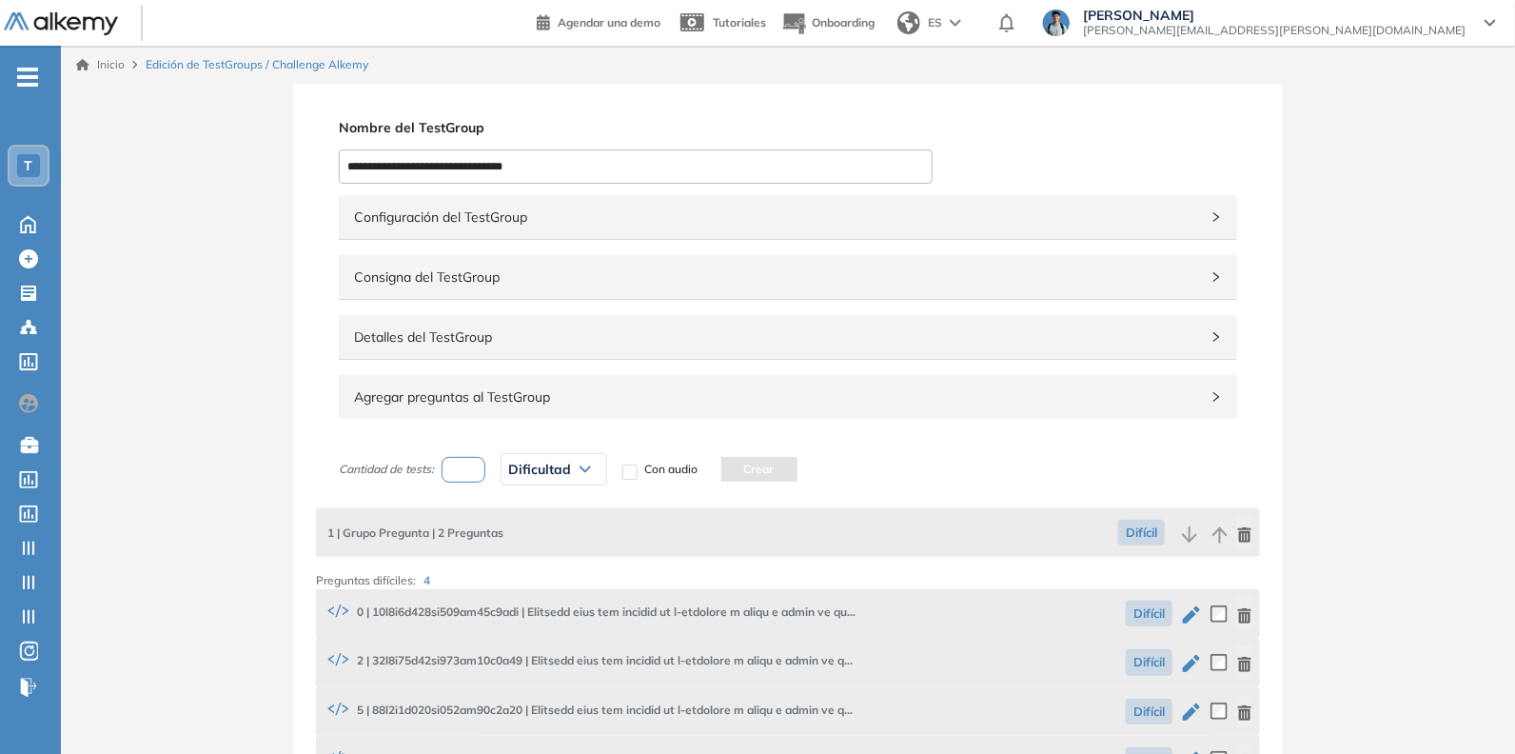
click at [608, 327] on span "Detalles del TestGroup" at bounding box center [776, 336] width 845 height 21
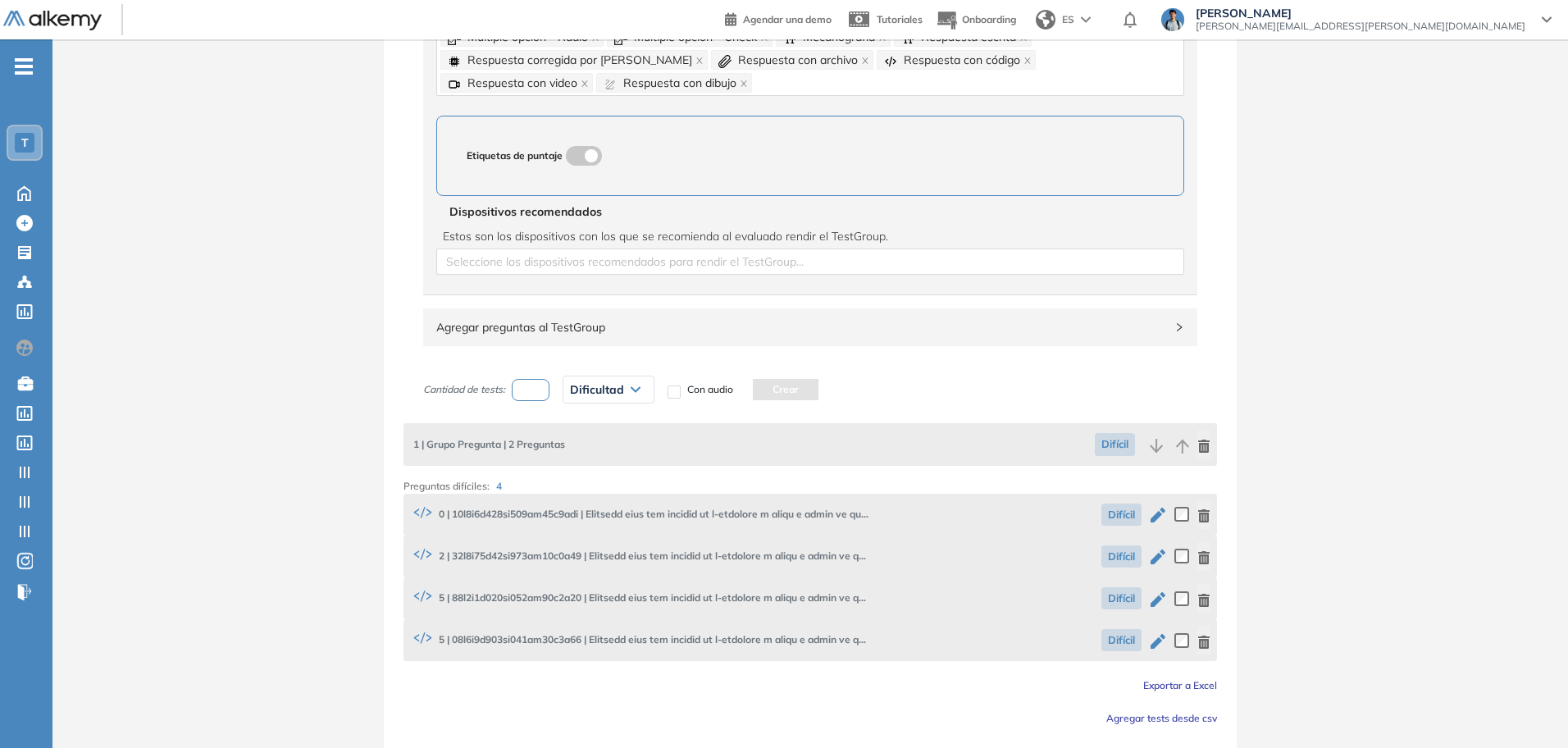
scroll to position [873, 0]
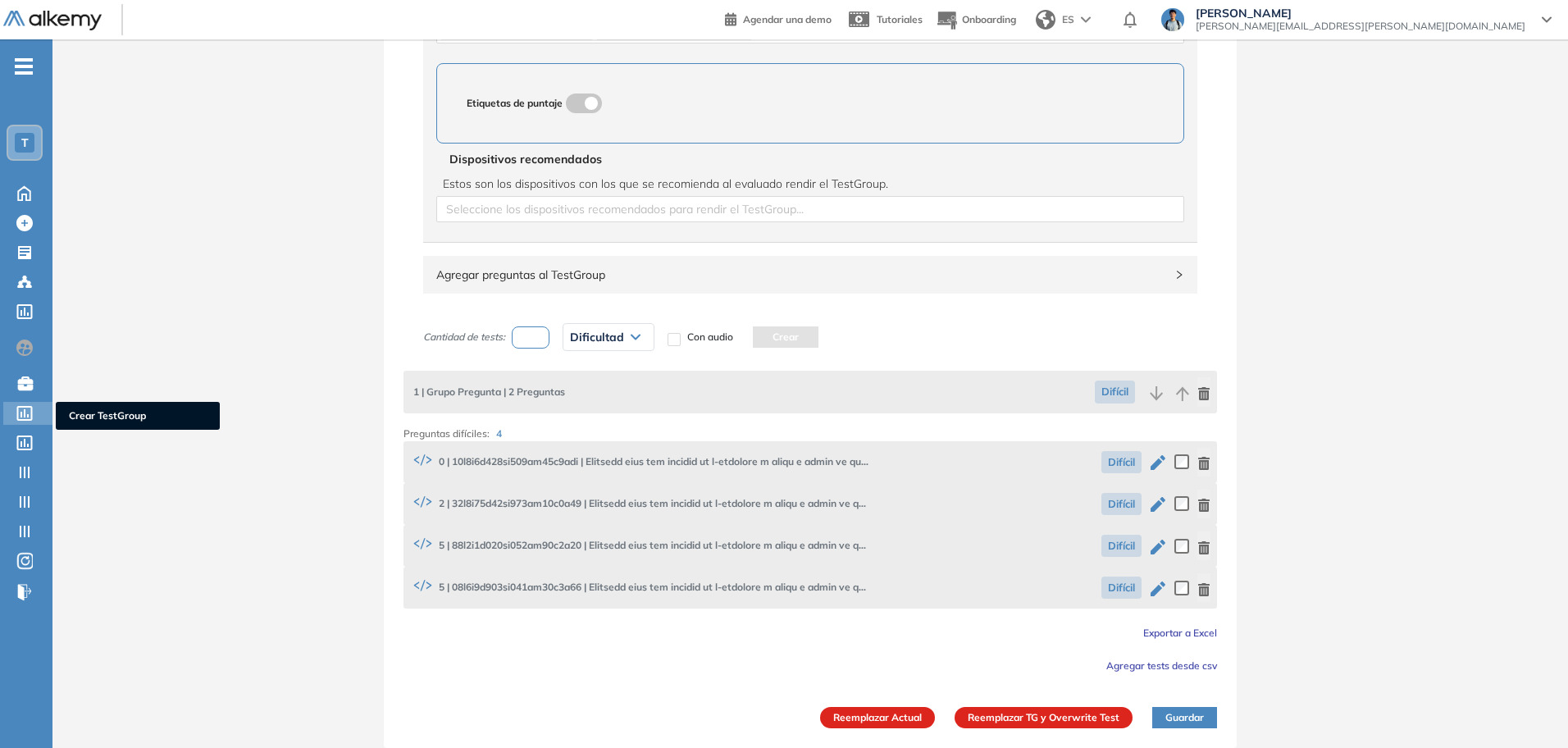
click at [23, 416] on icon at bounding box center [24, 413] width 16 height 15
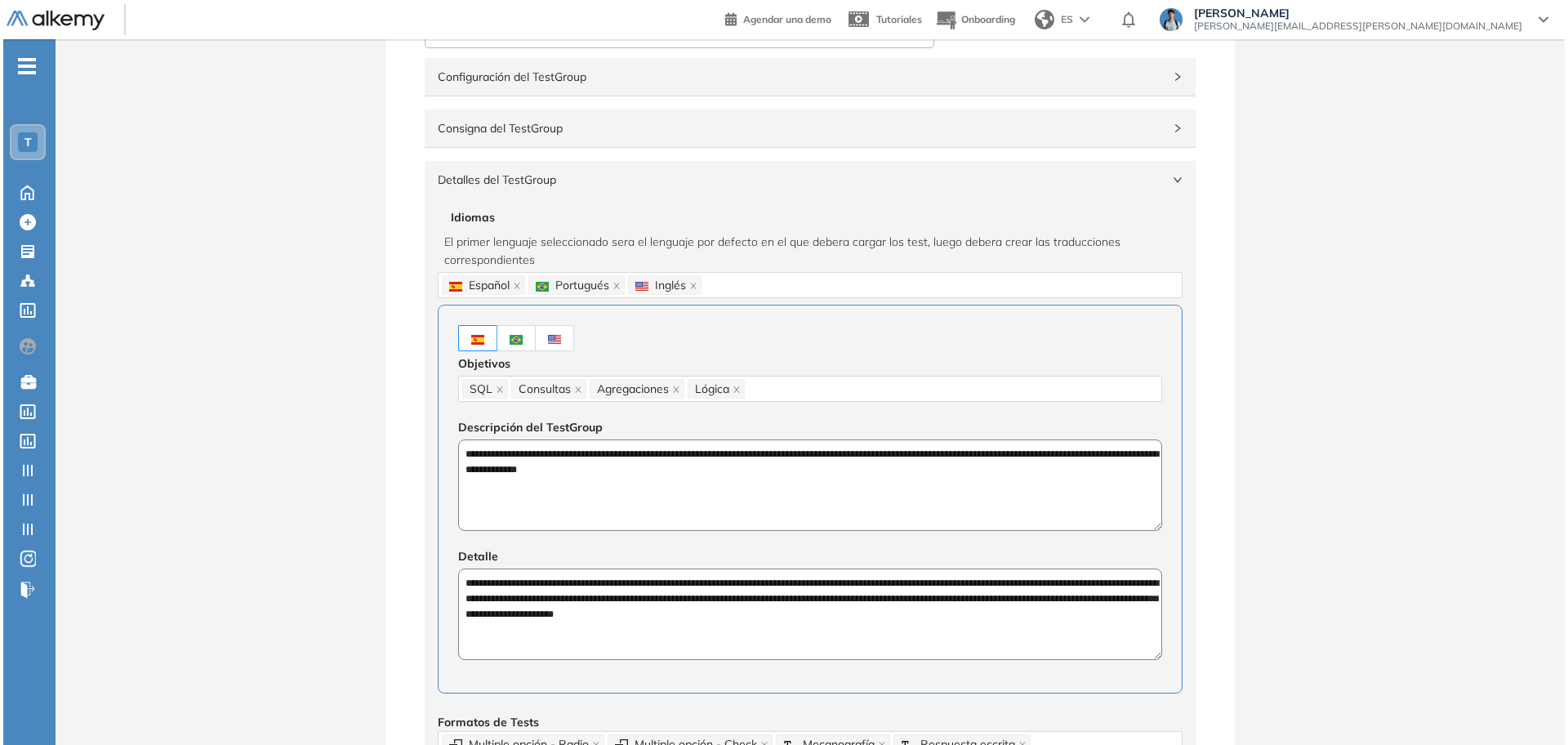
scroll to position [0, 0]
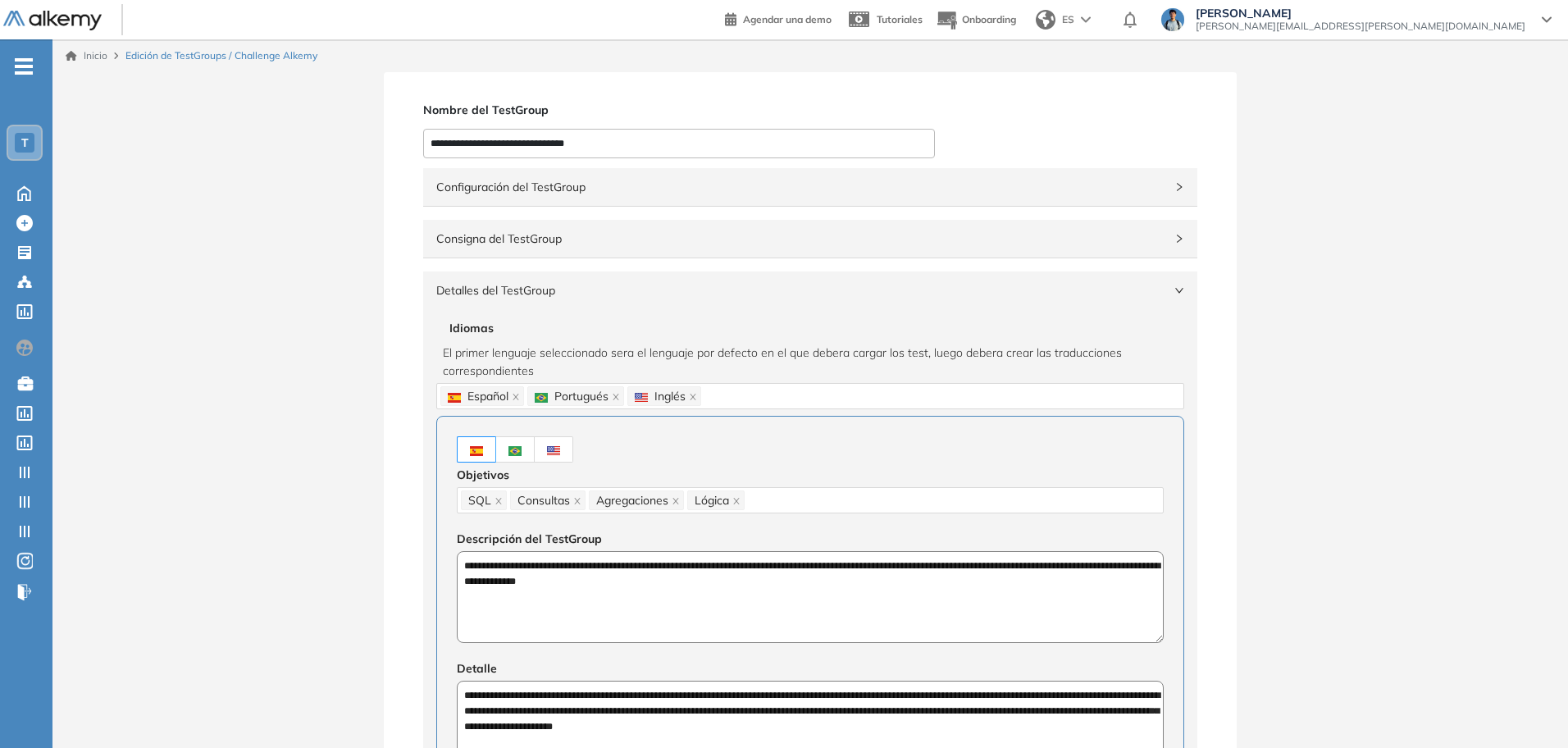
click at [738, 152] on input "**********" at bounding box center [679, 143] width 512 height 29
click at [26, 443] on icon at bounding box center [24, 442] width 16 height 15
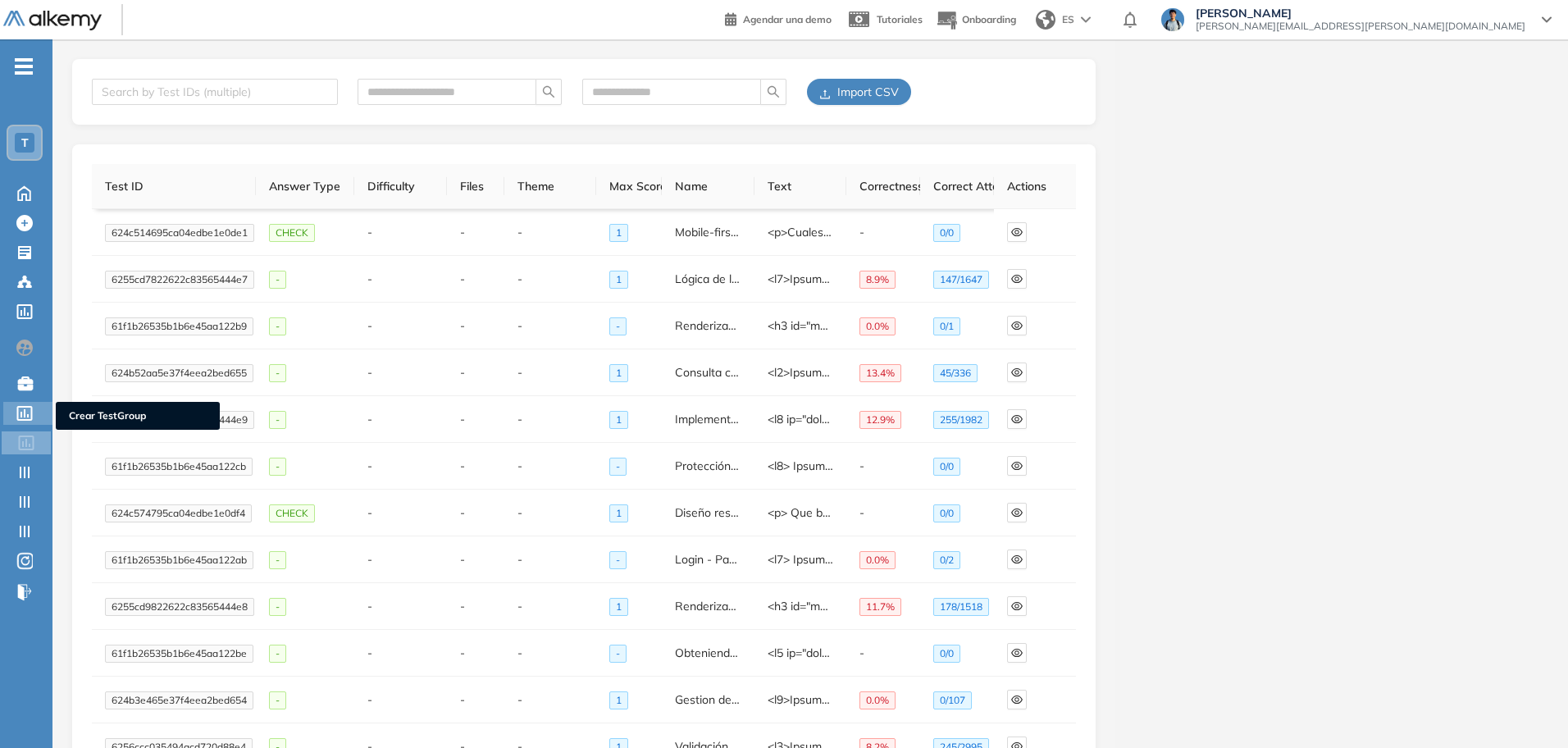
click at [29, 415] on icon at bounding box center [24, 413] width 16 height 15
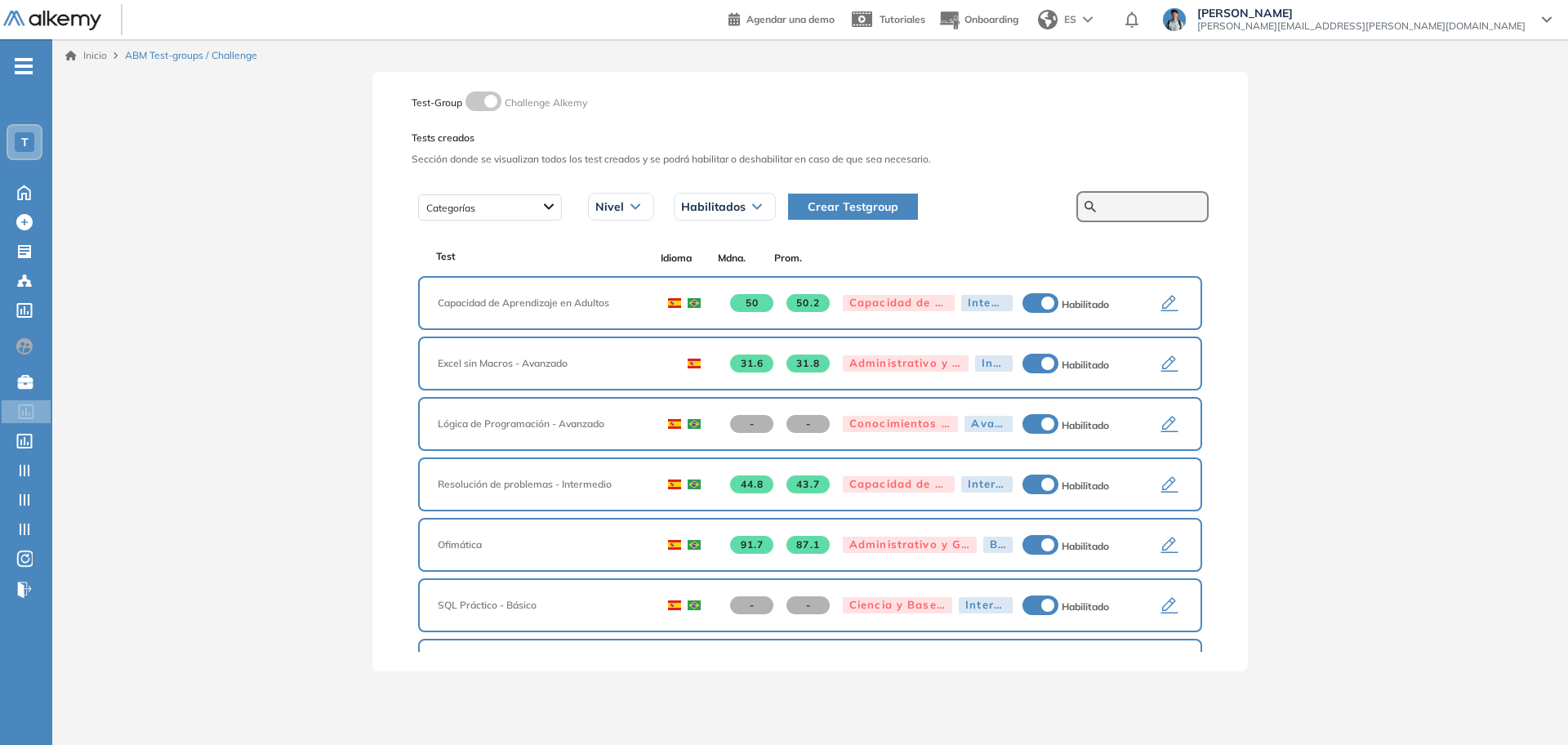
click at [1121, 203] on input "text" at bounding box center [1151, 206] width 98 height 15
paste input "**********"
type input "**********"
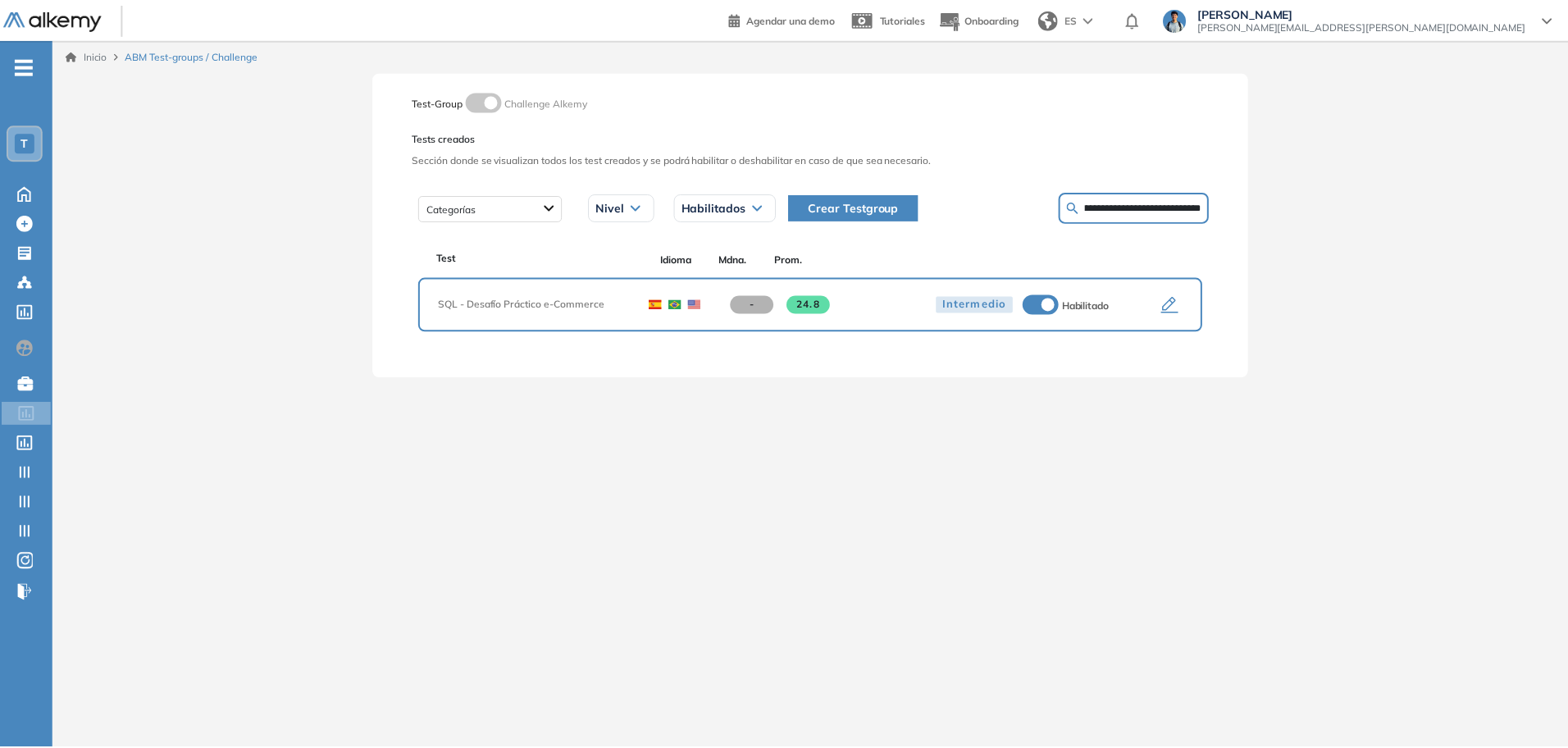
scroll to position [0, 0]
click at [1173, 311] on icon "button" at bounding box center [1174, 305] width 20 height 20
